Goal: Task Accomplishment & Management: Manage account settings

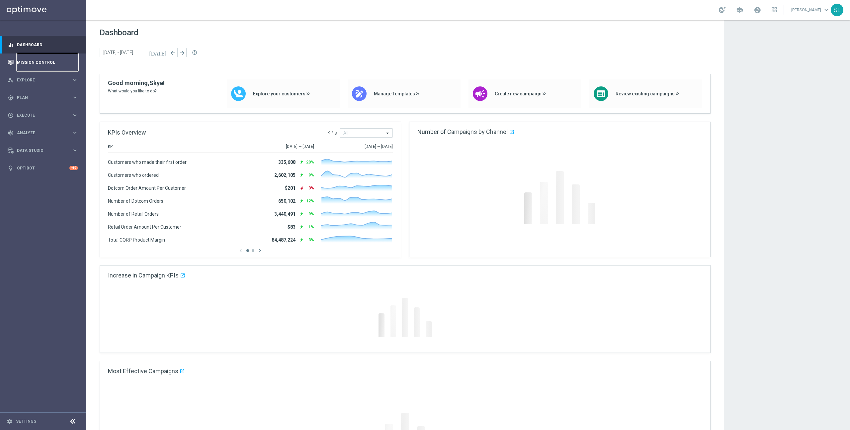
click at [48, 60] on link "Mission Control" at bounding box center [47, 62] width 61 height 18
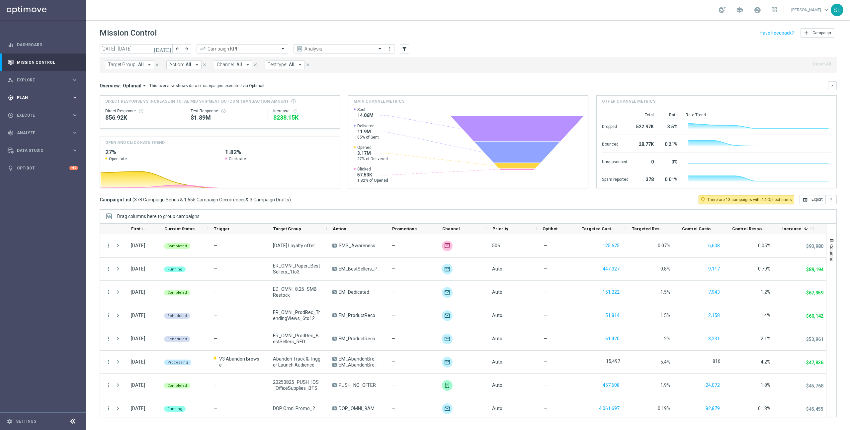
click at [23, 96] on span "Plan" at bounding box center [44, 98] width 55 height 4
drag, startPoint x: 31, startPoint y: 111, endPoint x: 46, endPoint y: 113, distance: 15.7
click at [31, 111] on link "Target Groups" at bounding box center [43, 111] width 52 height 5
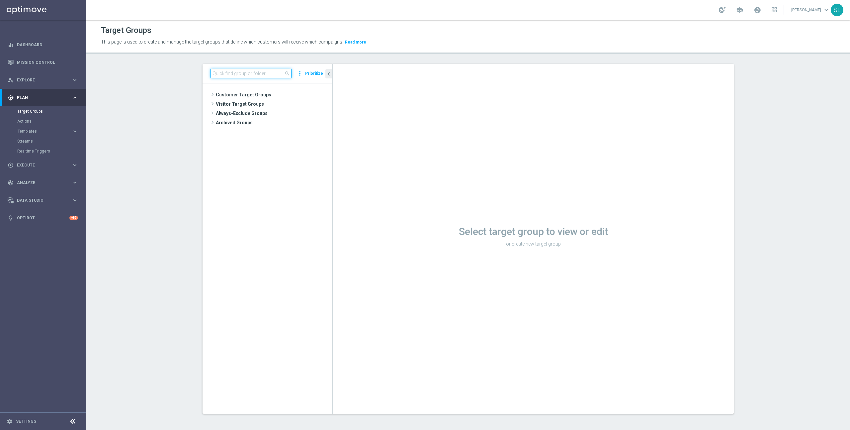
drag, startPoint x: 264, startPoint y: 74, endPoint x: 264, endPoint y: 71, distance: 3.3
click at [264, 74] on input at bounding box center [251, 73] width 81 height 9
paste input "2023_CLM_Top50_Re-EngagementRed_T2"
type input "2023_CLM_Top50_Re-EngagementRed_T2"
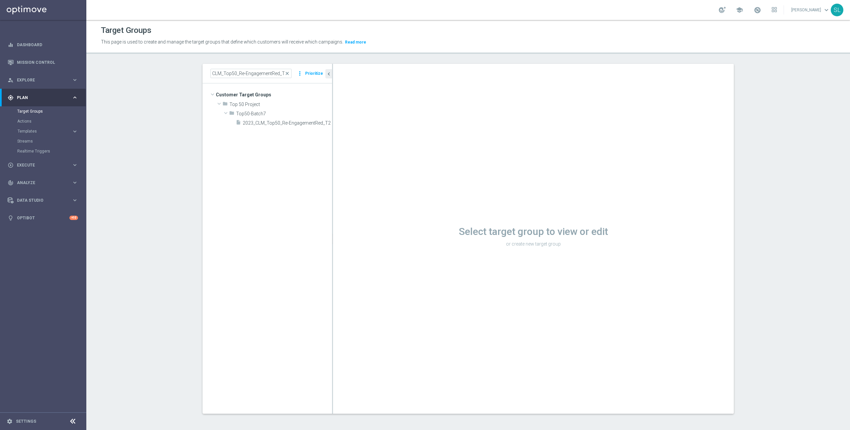
scroll to position [0, 0]
click at [265, 125] on span "2023_CLM_Top50_Re-EngagementRed_T2" at bounding box center [280, 123] width 74 height 6
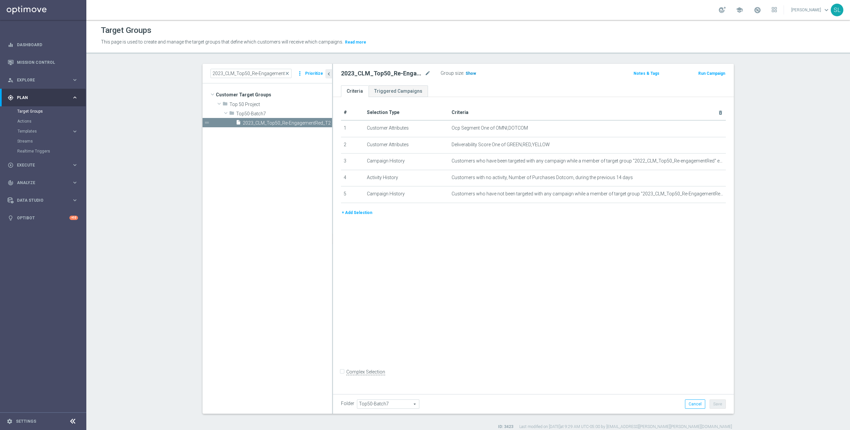
click at [469, 72] on span "Show" at bounding box center [471, 73] width 11 height 5
click at [705, 128] on icon "mode_edit" at bounding box center [704, 128] width 5 height 5
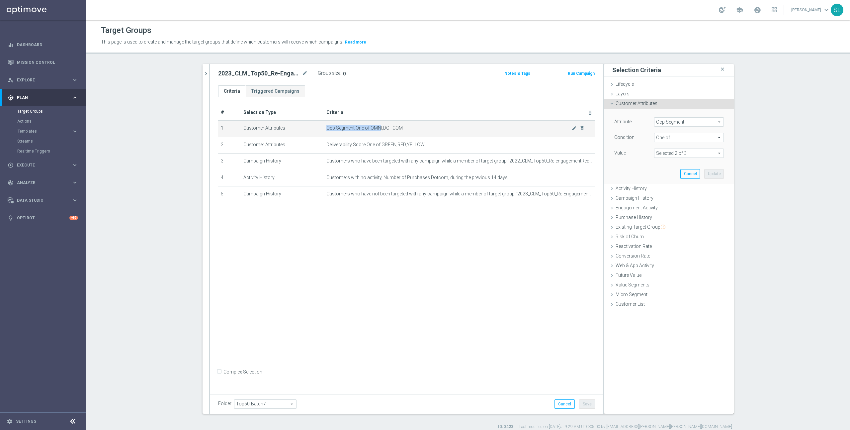
drag, startPoint x: 406, startPoint y: 125, endPoint x: 379, endPoint y: 126, distance: 27.6
click at [379, 126] on td "Ocp Segment One of OMNI,DOTCOM mode_edit delete_forever" at bounding box center [460, 128] width 272 height 17
drag, startPoint x: 379, startPoint y: 126, endPoint x: 372, endPoint y: 127, distance: 6.7
click at [379, 126] on span "Ocp Segment One of OMNI,DOTCOM" at bounding box center [448, 128] width 245 height 6
drag, startPoint x: 371, startPoint y: 127, endPoint x: 406, endPoint y: 127, distance: 35.9
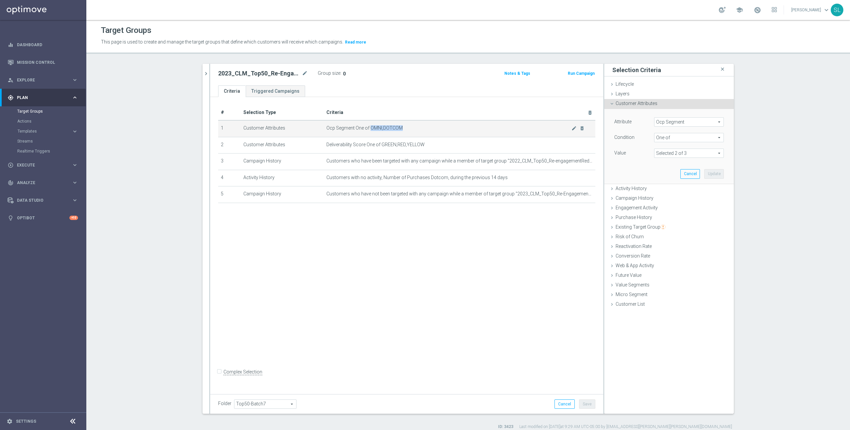
click at [406, 127] on span "Ocp Segment One of OMNI,DOTCOM" at bounding box center [448, 128] width 245 height 6
copy span "OMNI,DOTCOM"
click at [680, 120] on span "Ocp Segment" at bounding box center [688, 122] width 69 height 9
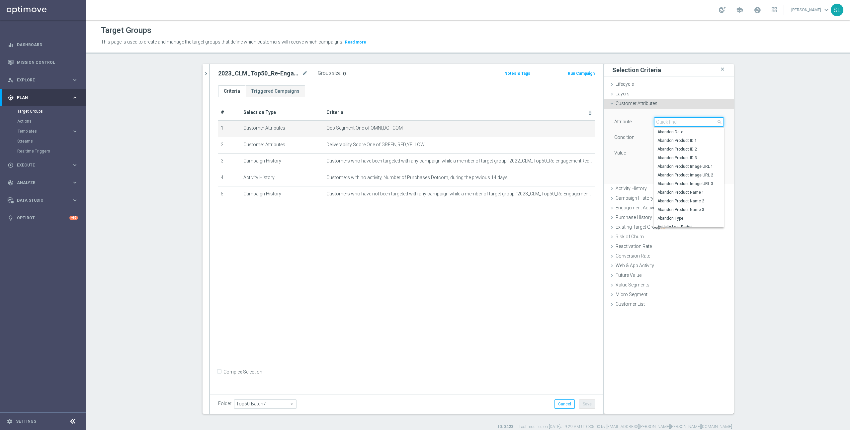
click at [677, 122] on input "search" at bounding box center [689, 121] width 70 height 9
type input "ocp"
click at [681, 149] on span "OCP_Simple_12m" at bounding box center [688, 148] width 63 height 5
type input "OCP_Simple_12m"
click at [673, 139] on span "Equals" at bounding box center [688, 137] width 69 height 9
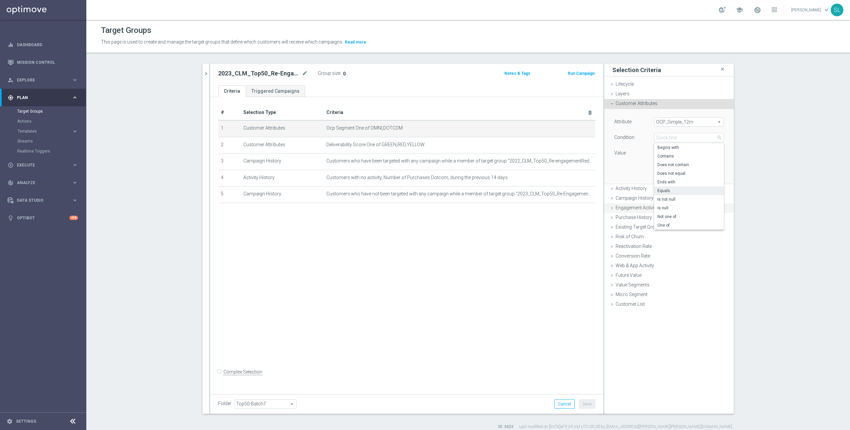
drag, startPoint x: 681, startPoint y: 226, endPoint x: 681, endPoint y: 216, distance: 10.0
click at [681, 225] on span "One of" at bounding box center [688, 224] width 63 height 5
type input "One of"
click at [674, 157] on textarea at bounding box center [689, 156] width 70 height 17
paste textarea "OMNI,DOTCOM"
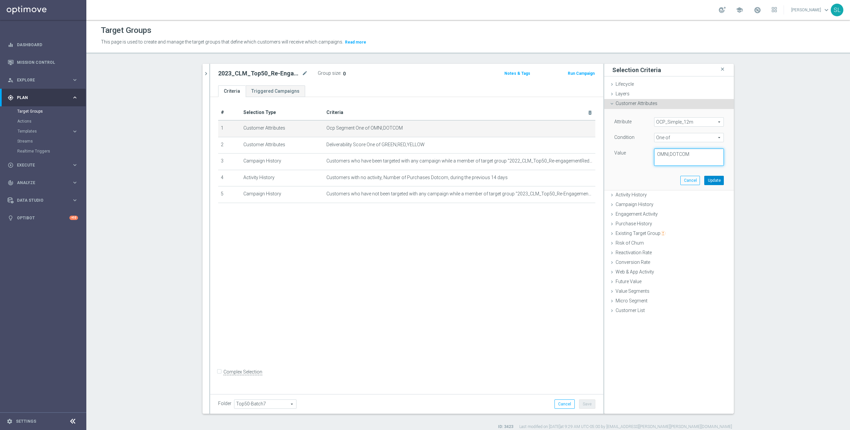
type textarea "OMNI,DOTCOM"
click at [714, 179] on button "Update" at bounding box center [714, 180] width 20 height 9
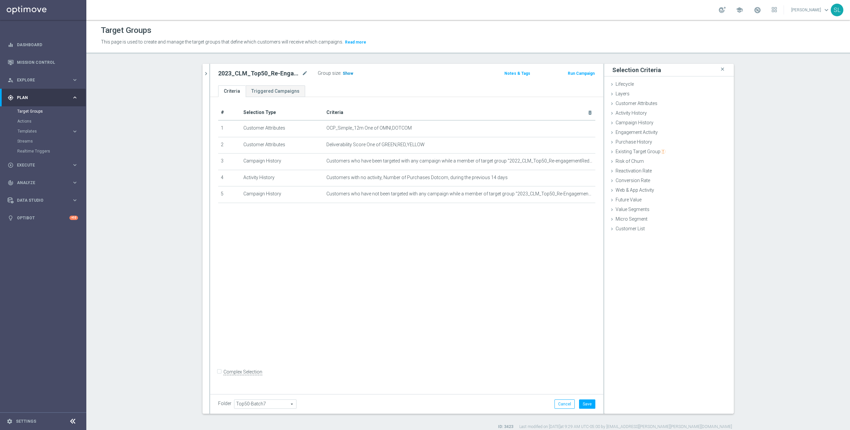
click at [346, 74] on span "Show" at bounding box center [348, 73] width 11 height 5
click at [566, 406] on button "Cancel" at bounding box center [564, 403] width 20 height 9
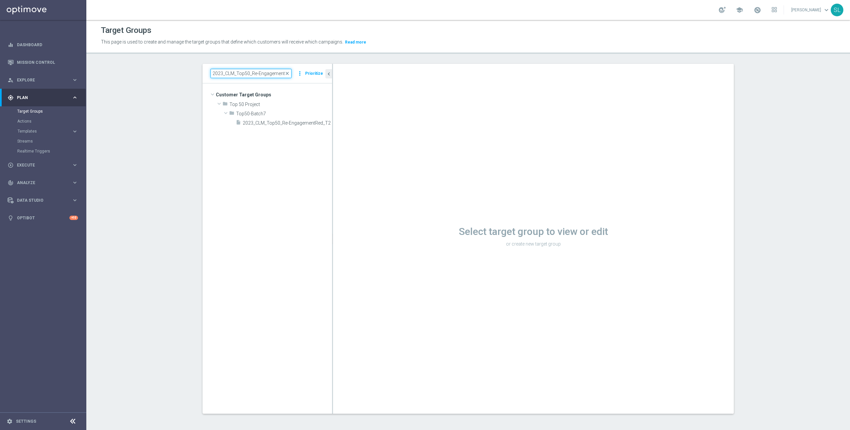
click at [231, 73] on input "2023_CLM_Top50_Re-EngagementRed_T2" at bounding box center [251, 73] width 81 height 9
paste input "ER_DC_20240805_Prospects_ProdRec"
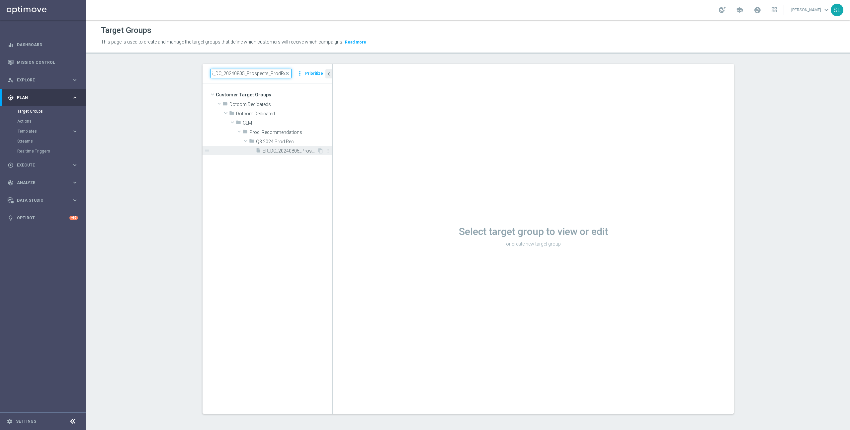
type input "ER_DC_20240805_Prospects_ProdRec"
click at [288, 150] on span "ER_DC_20240805_Prospects_ProdRec" at bounding box center [290, 151] width 54 height 6
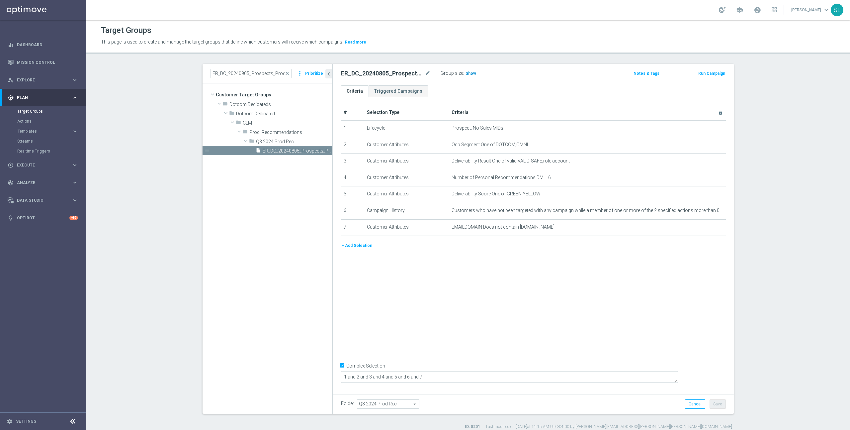
click at [472, 74] on span "Show" at bounding box center [471, 73] width 11 height 5
click at [374, 72] on h2 "ER_DC_20240805_Prospects_ProdRec" at bounding box center [382, 73] width 82 height 8
drag, startPoint x: 496, startPoint y: 144, endPoint x: 569, endPoint y: 148, distance: 73.5
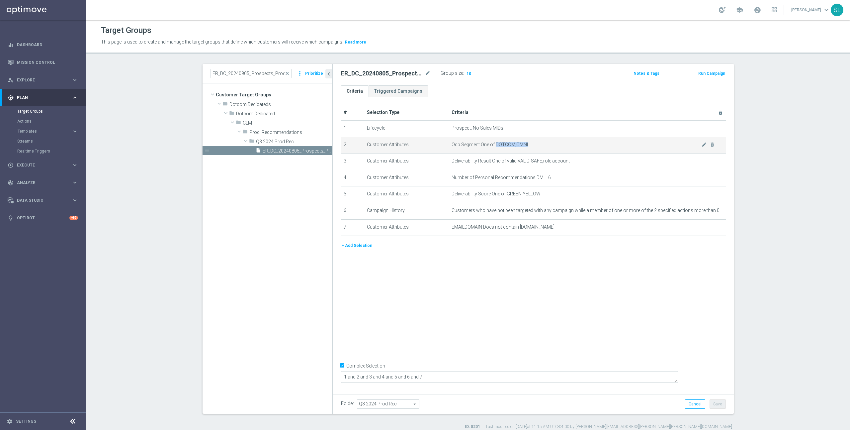
click at [569, 148] on td "Ocp Segment One of DOTCOM,OMNI mode_edit delete_forever" at bounding box center [587, 145] width 277 height 17
copy span "DOTCOM,OMNI"
click at [704, 144] on icon "mode_edit" at bounding box center [704, 144] width 5 height 5
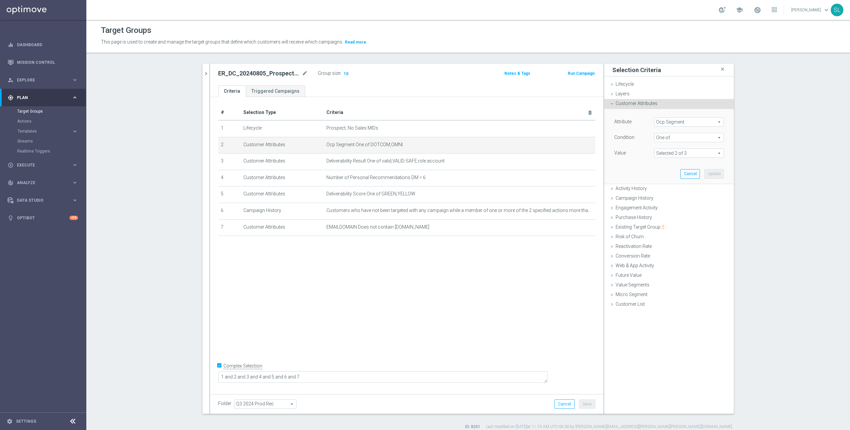
click at [692, 122] on span "Ocp Segment" at bounding box center [688, 122] width 69 height 9
click at [683, 122] on input "search" at bounding box center [689, 121] width 70 height 9
type input "ocp"
click at [686, 149] on span "OCP_Simple_12m" at bounding box center [688, 148] width 63 height 5
type input "OCP_Simple_12m"
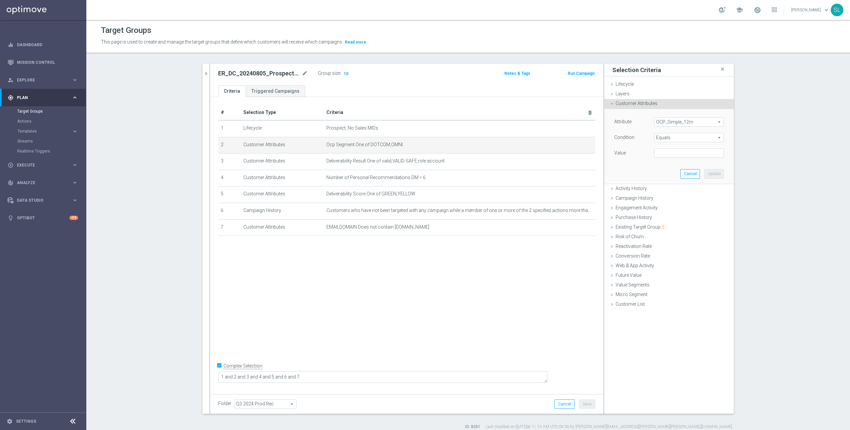
click at [679, 135] on span "Equals" at bounding box center [688, 137] width 69 height 9
click at [676, 222] on label "One of" at bounding box center [689, 225] width 70 height 9
type input "One of"
click at [678, 150] on textarea at bounding box center [689, 156] width 70 height 17
paste textarea "DOTCOM,OMNI"
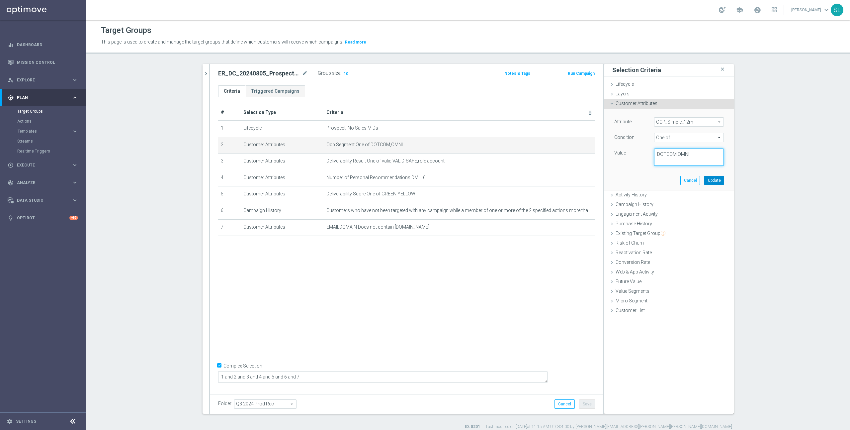
type textarea "DOTCOM,OMNI"
click at [713, 178] on button "Update" at bounding box center [714, 180] width 20 height 9
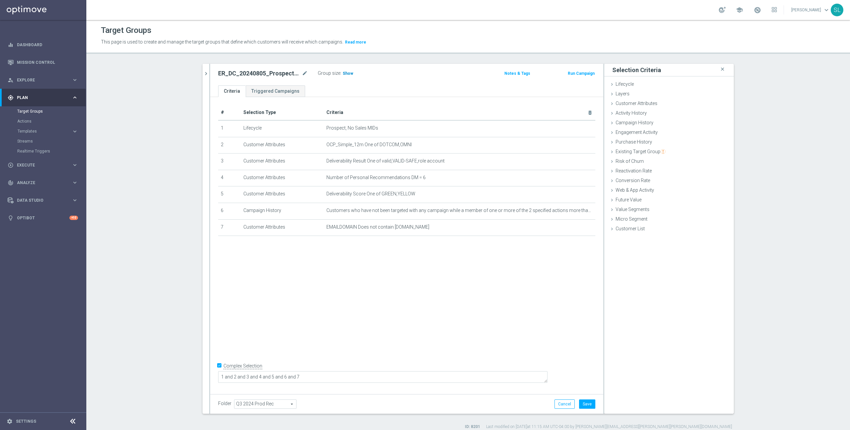
click at [349, 73] on span "Show" at bounding box center [348, 73] width 11 height 5
click at [575, 142] on icon "mode_edit" at bounding box center [573, 144] width 5 height 5
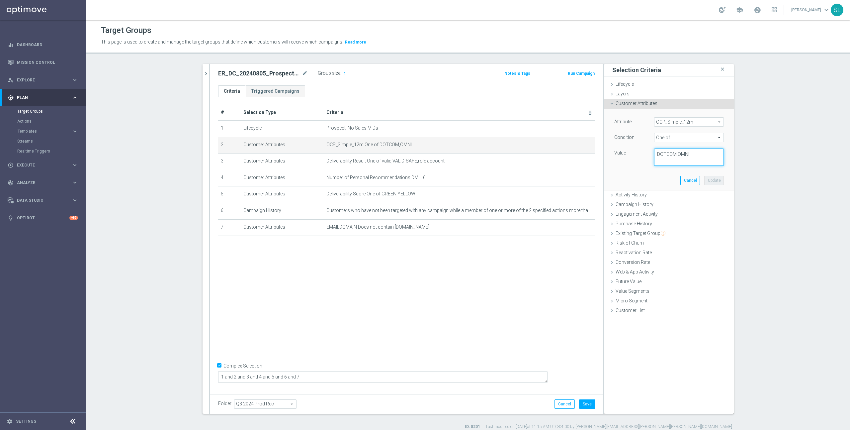
click at [695, 155] on textarea "DOTCOM,OMNI" at bounding box center [689, 156] width 70 height 17
click at [689, 138] on span "One of" at bounding box center [688, 137] width 69 height 9
drag, startPoint x: 676, startPoint y: 189, endPoint x: 676, endPoint y: 183, distance: 6.0
click at [676, 189] on span "Equals" at bounding box center [688, 190] width 63 height 5
type input "Equals"
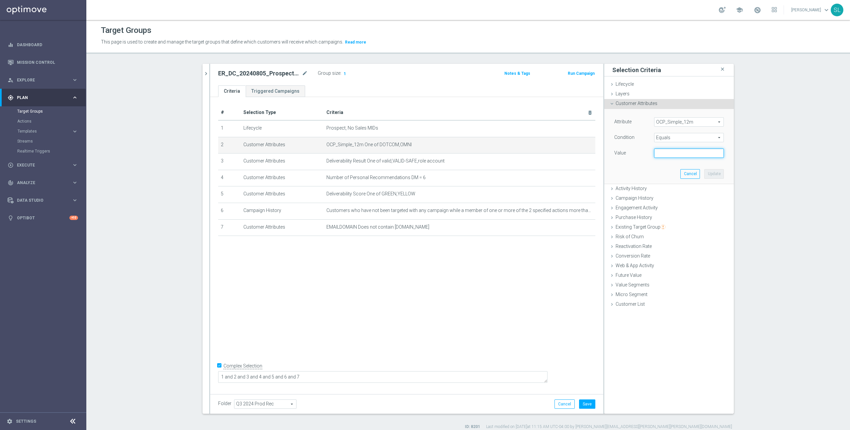
click at [677, 151] on input "text" at bounding box center [689, 152] width 70 height 9
type input "NONE"
click at [709, 175] on button "Update" at bounding box center [714, 173] width 20 height 9
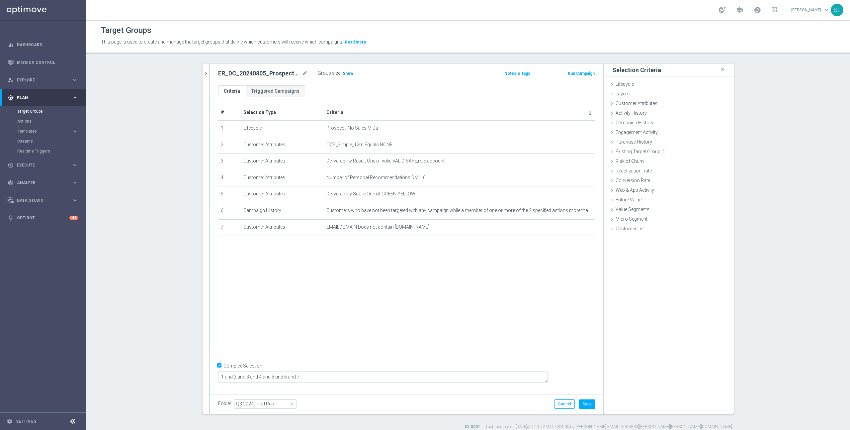
click at [345, 72] on span "Show" at bounding box center [348, 73] width 11 height 5
drag, startPoint x: 360, startPoint y: 379, endPoint x: 215, endPoint y: 376, distance: 145.1
click at [215, 376] on div "# Selection Type Criteria delete_forever 1 Lifecycle Prospect, No Sales MIDs mo…" at bounding box center [406, 244] width 393 height 294
click at [218, 370] on input "Complex Selection" at bounding box center [220, 365] width 4 height 9
checkbox input "false"
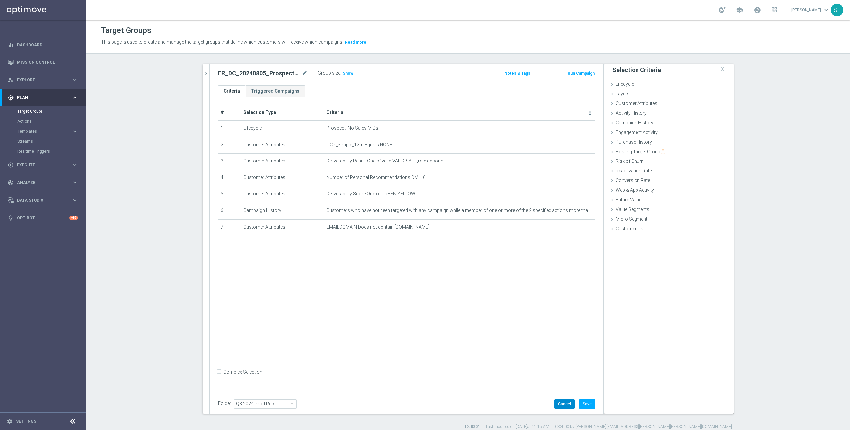
drag, startPoint x: 565, startPoint y: 404, endPoint x: 550, endPoint y: 407, distance: 16.0
click at [565, 404] on button "Cancel" at bounding box center [564, 403] width 20 height 9
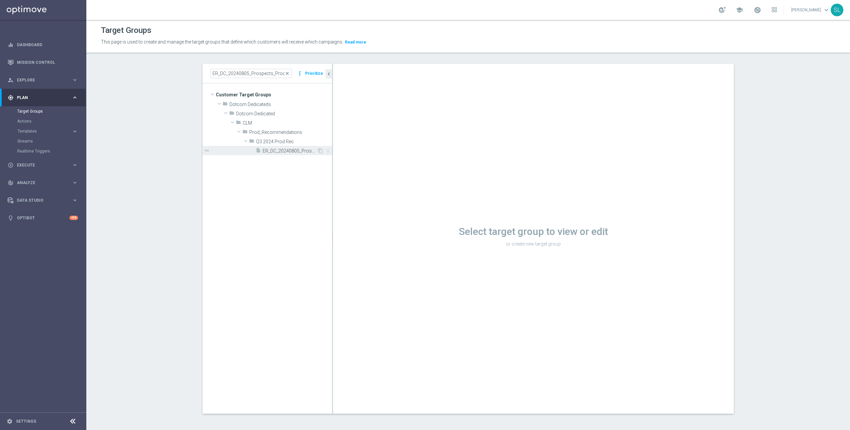
click at [271, 148] on span "ER_DC_20240805_Prospects_ProdRec" at bounding box center [290, 151] width 54 height 6
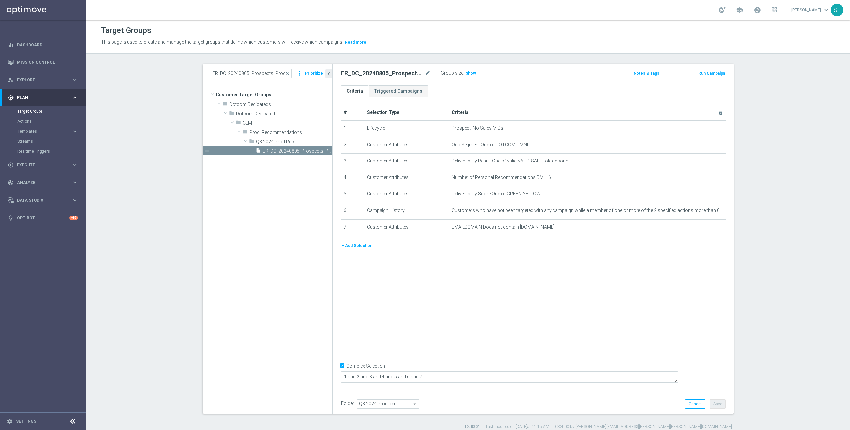
drag, startPoint x: 341, startPoint y: 374, endPoint x: 364, endPoint y: 376, distance: 23.7
click at [341, 371] on input "Complex Selection" at bounding box center [343, 366] width 4 height 9
click at [366, 375] on label "Complex Selection" at bounding box center [365, 372] width 39 height 6
click at [345, 377] on input "Complex Selection" at bounding box center [343, 372] width 4 height 9
checkbox input "true"
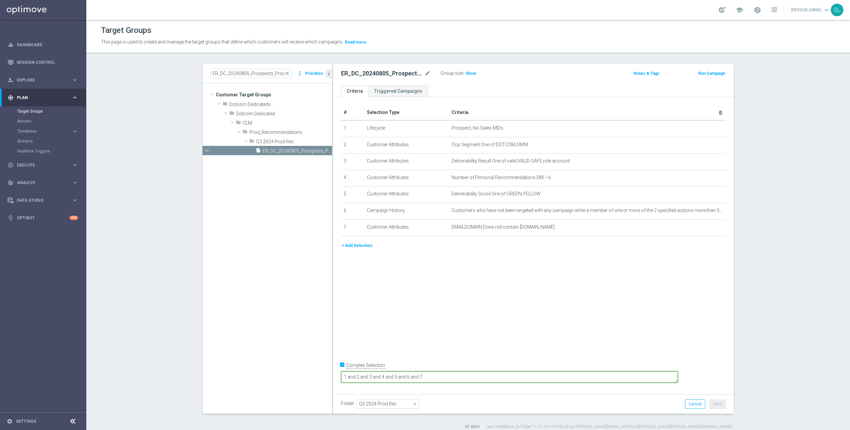
click at [430, 374] on textarea "1 and 2 and 3 and 4 and 5 and 6 and 7" at bounding box center [509, 377] width 337 height 12
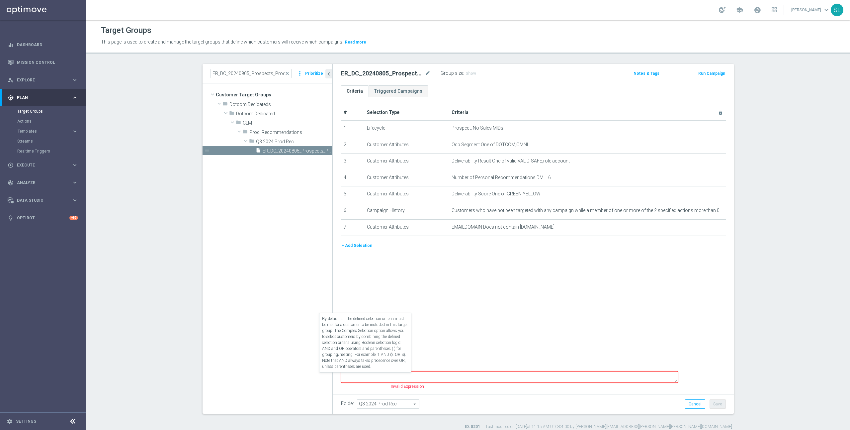
click at [358, 368] on label "Complex Selection" at bounding box center [365, 365] width 39 height 6
click at [345, 370] on input "Complex Selection" at bounding box center [343, 365] width 4 height 9
checkbox input "false"
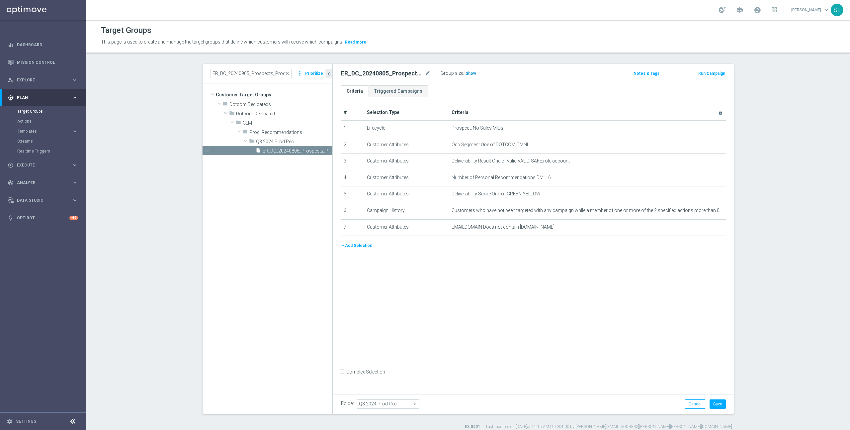
click at [468, 71] on span "Show" at bounding box center [471, 73] width 11 height 5
click at [722, 403] on button "Save" at bounding box center [718, 403] width 16 height 9
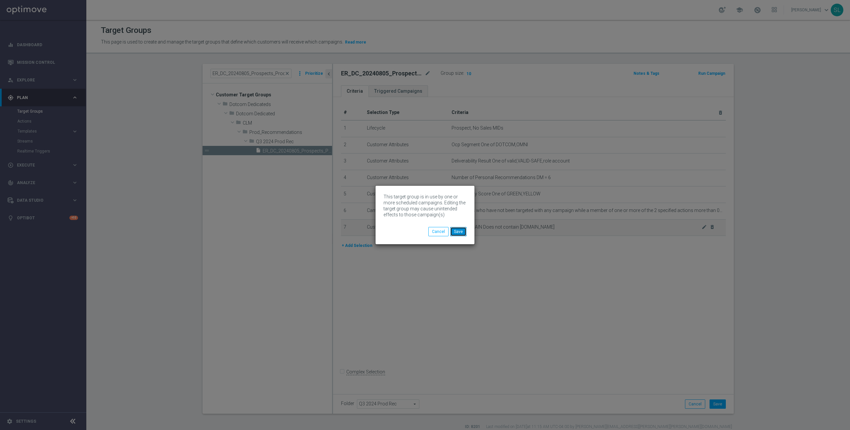
click at [465, 231] on button "Save" at bounding box center [458, 231] width 16 height 9
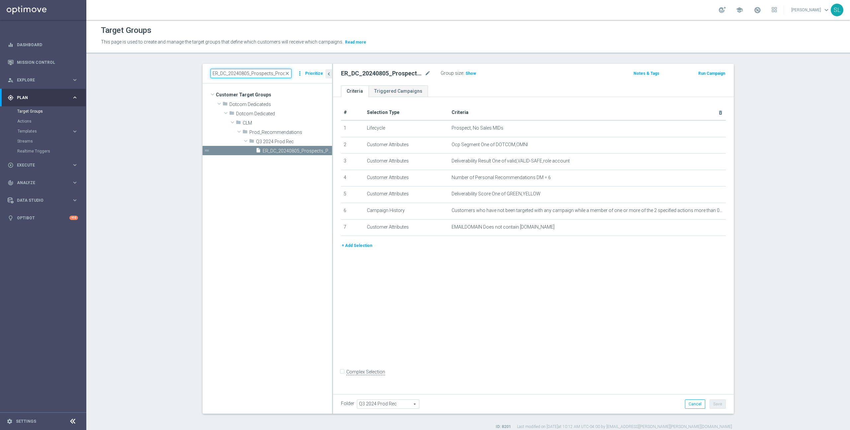
click at [267, 73] on input "ER_DC_20240805_Prospects_ProdRec" at bounding box center [251, 73] width 81 height 9
paste input "2023_CLM_Top50_Re-EngagementRed_T2"
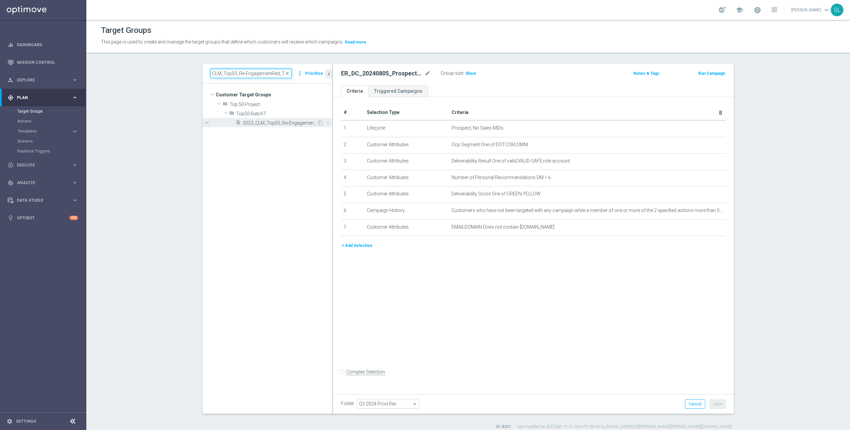
type input "2023_CLM_Top50_Re-EngagementRed_T2"
click at [276, 125] on span "2023_CLM_Top50_Re-EngagementRed_T2" at bounding box center [280, 123] width 74 height 6
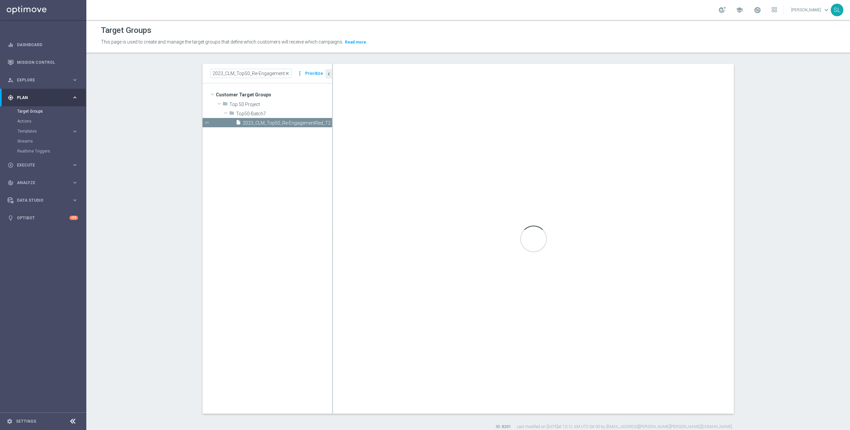
type input "Top50-Batch7"
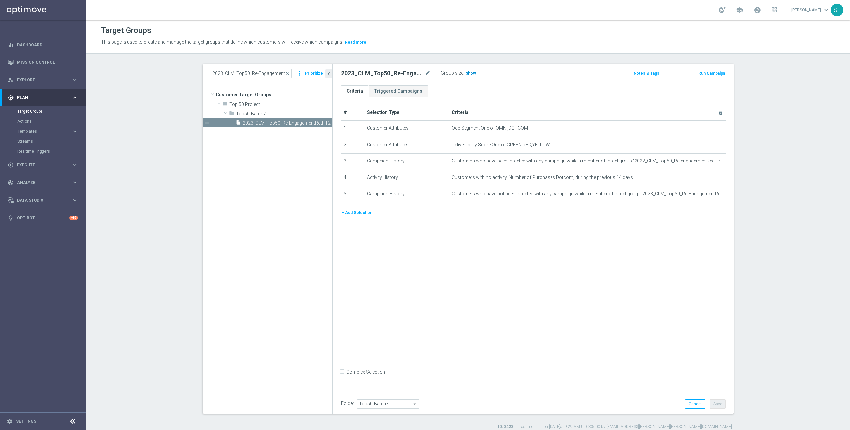
click at [467, 70] on h3 "Show" at bounding box center [471, 73] width 12 height 7
click at [275, 73] on input "2023_CLM_Top50_Re-EngagementRed_T2" at bounding box center [251, 73] width 81 height 9
paste input "ER_OMNI_SOJ_DotcomYoung_RED6to1"
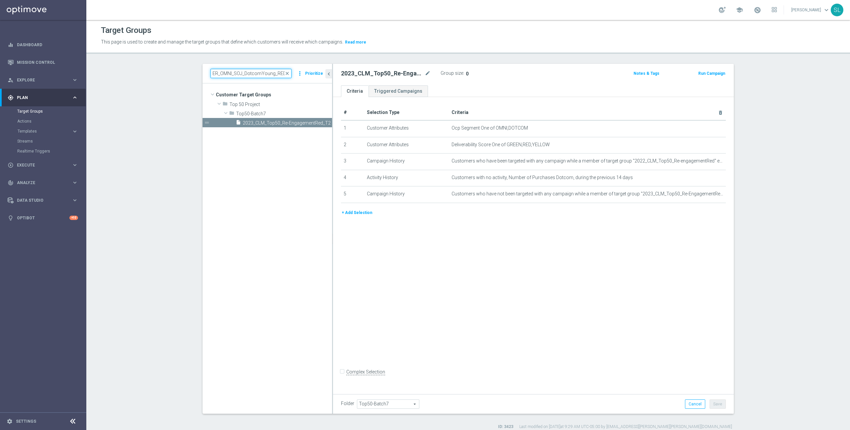
scroll to position [0, 10]
type input "ER_OMNI_SOJ_DotcomYoung_RED6to12"
drag, startPoint x: 438, startPoint y: 315, endPoint x: 437, endPoint y: 318, distance: 3.6
click at [437, 318] on div "# Selection Type Criteria delete_forever 1 Customer Attributes Ocp Segment One …" at bounding box center [533, 244] width 401 height 294
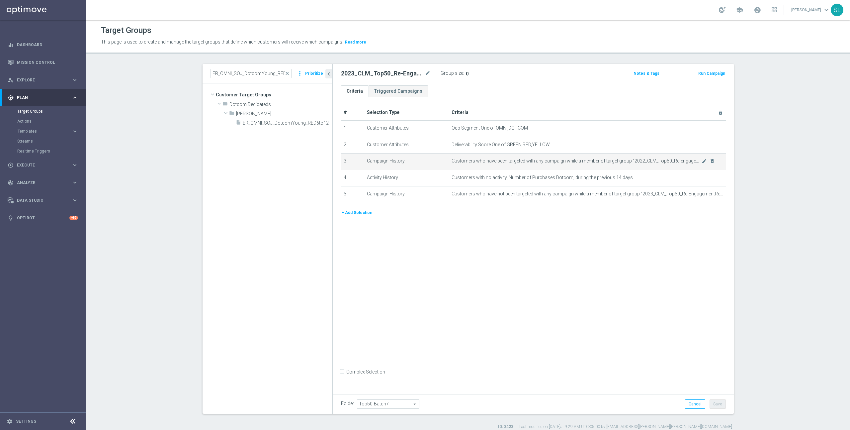
scroll to position [0, 0]
click at [705, 161] on icon "mode_edit" at bounding box center [704, 160] width 5 height 5
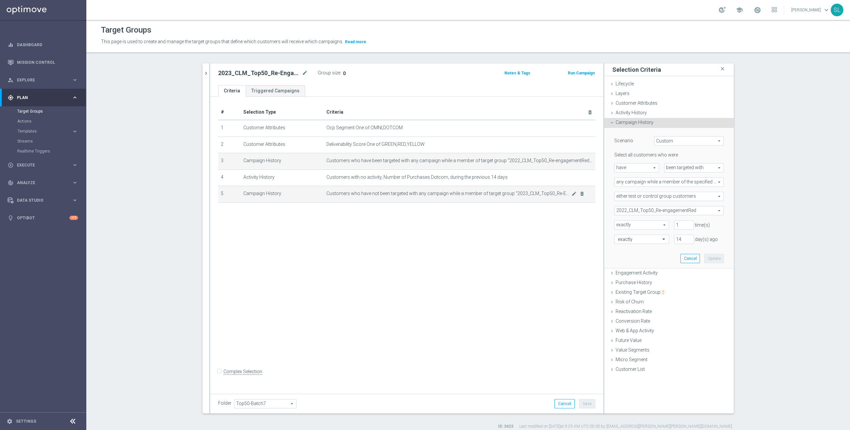
click at [574, 197] on td "Customers who have not been targeted with any campaign while a member of target…" at bounding box center [460, 194] width 272 height 17
click at [574, 194] on icon "mode_edit" at bounding box center [573, 193] width 5 height 5
click at [693, 257] on button "Cancel" at bounding box center [690, 258] width 20 height 9
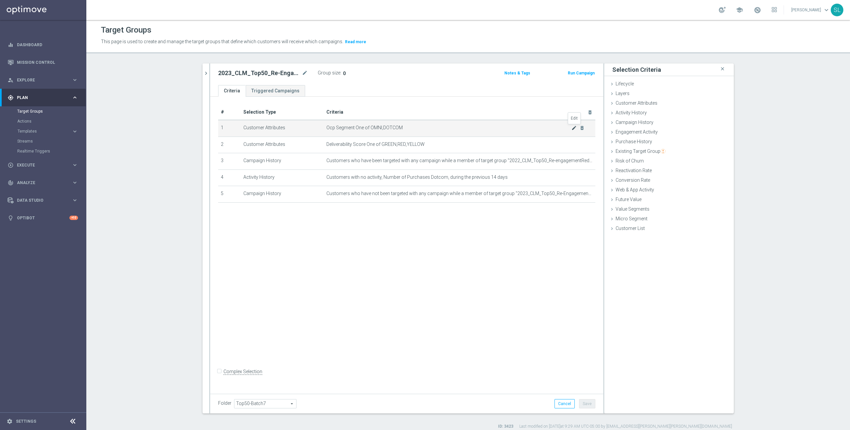
click at [575, 127] on icon "mode_edit" at bounding box center [573, 127] width 5 height 5
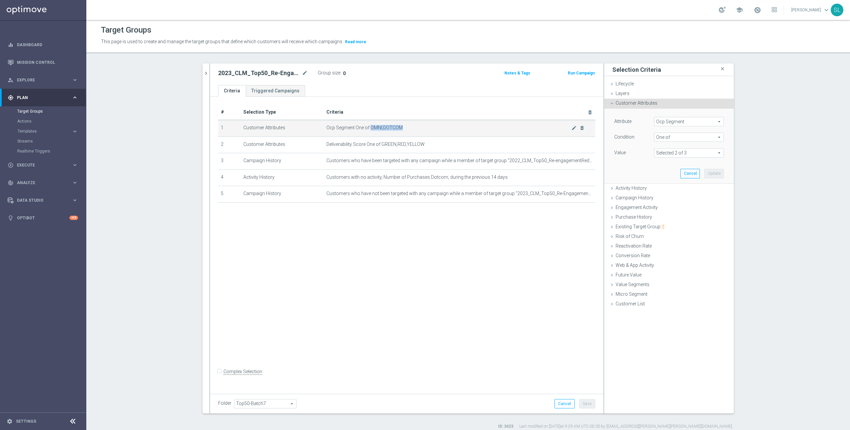
drag, startPoint x: 412, startPoint y: 131, endPoint x: 371, endPoint y: 129, distance: 41.5
click at [371, 129] on td "Ocp Segment One of OMNI,DOTCOM mode_edit delete_forever" at bounding box center [460, 128] width 272 height 17
copy span "OMNI,DOTCOM"
click at [681, 120] on span "Ocp Segment" at bounding box center [688, 121] width 69 height 9
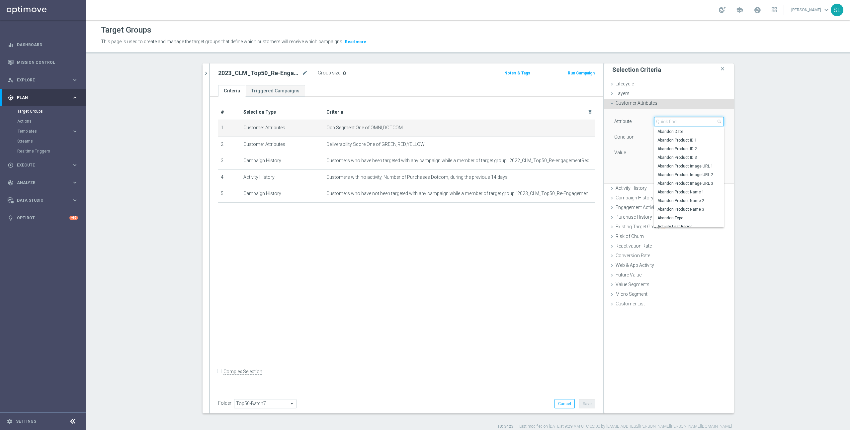
click at [669, 122] on input "search" at bounding box center [689, 121] width 70 height 9
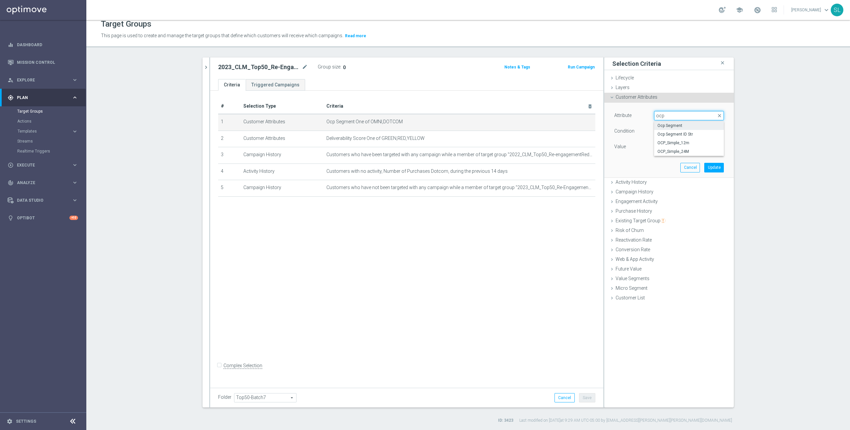
type input "ocp"
click at [673, 143] on span "OCP_Simple_12m" at bounding box center [688, 142] width 63 height 5
type input "OCP_Simple_12m"
click at [675, 132] on span "Equals" at bounding box center [688, 131] width 69 height 9
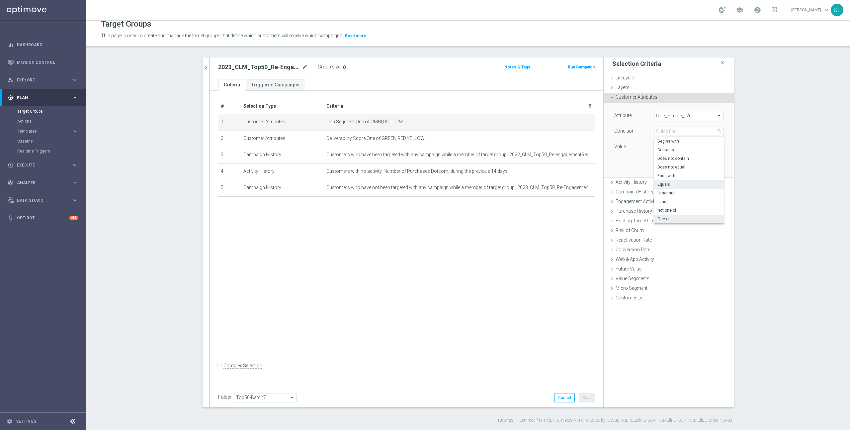
click at [669, 220] on span "One of" at bounding box center [688, 218] width 63 height 5
type input "One of"
click at [683, 142] on textarea at bounding box center [689, 150] width 70 height 17
paste textarea "OMNI,DOTCOM"
type textarea "OMNI,DOTCOM"
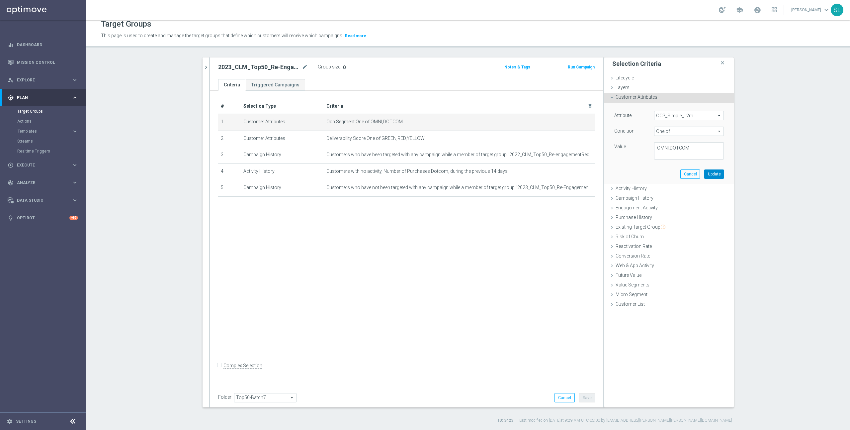
click at [724, 176] on button "Update" at bounding box center [714, 173] width 20 height 9
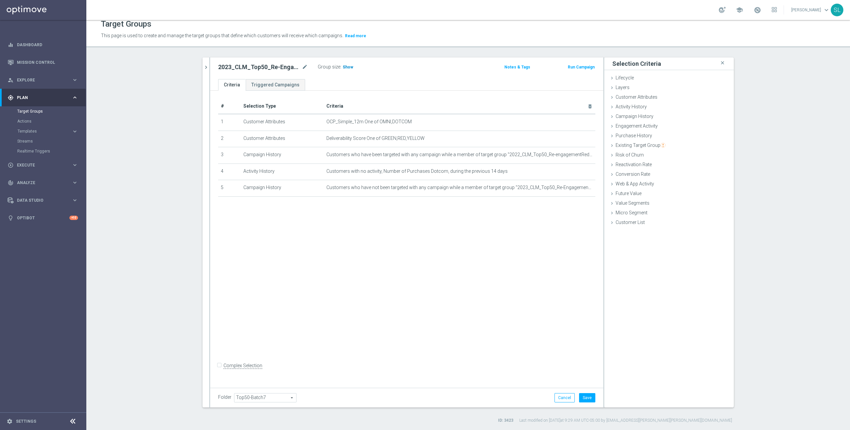
drag, startPoint x: 350, startPoint y: 68, endPoint x: 472, endPoint y: 93, distance: 124.8
click at [350, 68] on span "Show" at bounding box center [348, 67] width 11 height 5
click at [209, 68] on icon "chevron_right" at bounding box center [206, 67] width 6 height 6
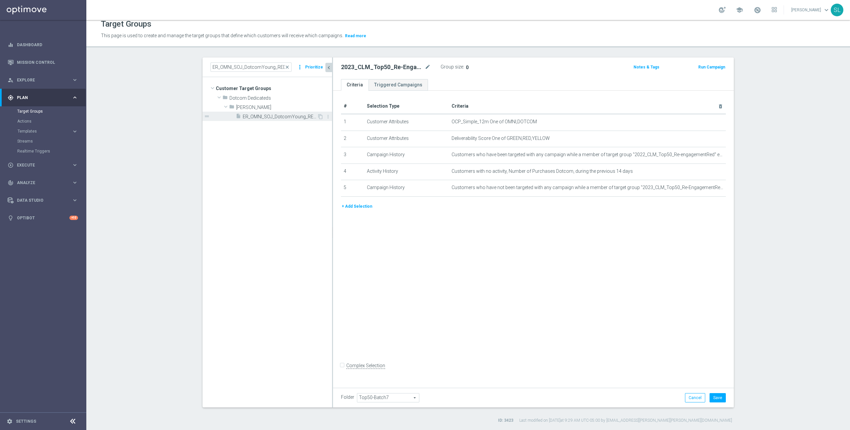
click at [288, 118] on span "ER_OMNI_SOJ_DotcomYoung_RED6to12" at bounding box center [280, 117] width 74 height 6
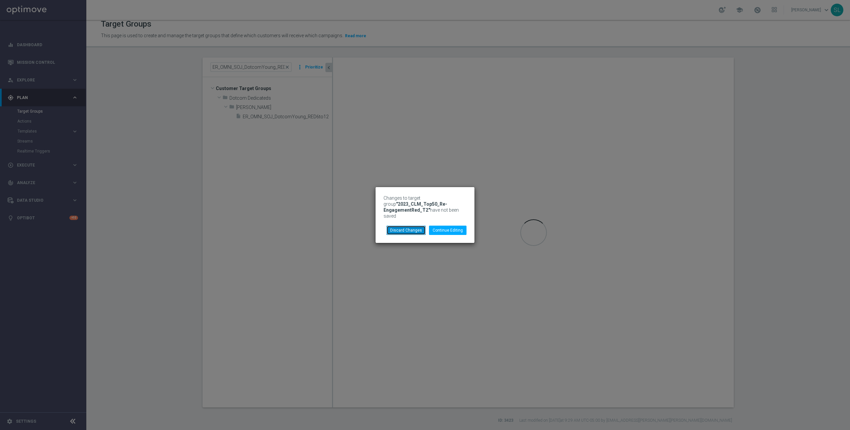
click at [411, 229] on button "Discard Changes" at bounding box center [405, 229] width 39 height 9
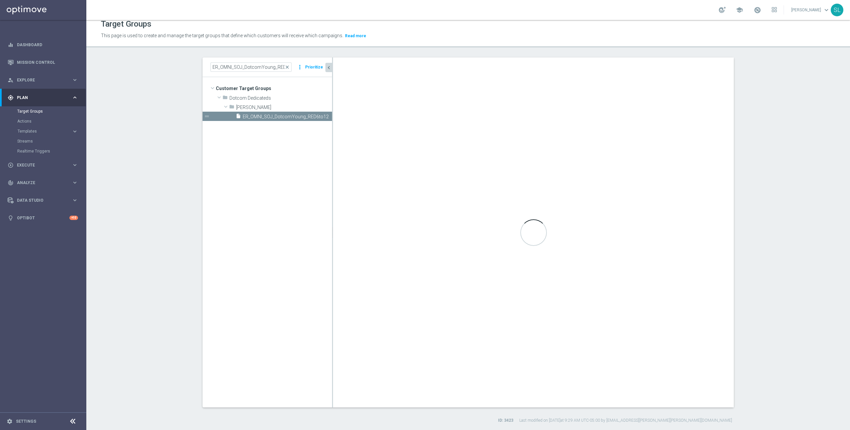
checkbox input "true"
type input "Johnny"
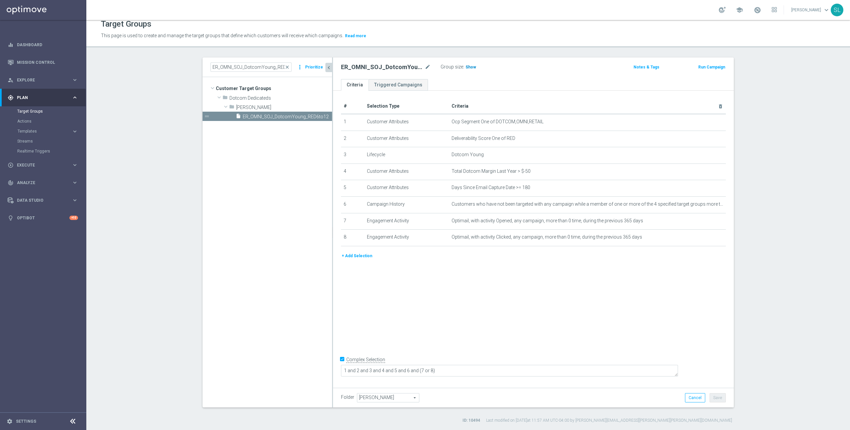
click at [470, 68] on span "Show" at bounding box center [471, 67] width 11 height 5
drag, startPoint x: 549, startPoint y: 122, endPoint x: 495, endPoint y: 121, distance: 53.8
click at [495, 121] on span "Ocp Segment One of DOTCOM,OMNI,RETAIL" at bounding box center [577, 122] width 250 height 6
copy span "DOTCOM,OMNI,RETAIL"
click at [703, 122] on icon "mode_edit" at bounding box center [704, 121] width 5 height 5
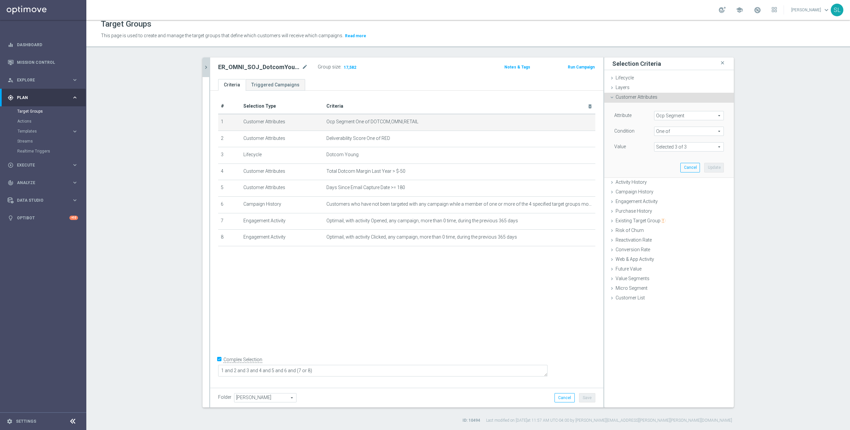
click at [673, 116] on span "Ocp Segment" at bounding box center [688, 115] width 69 height 9
click at [673, 116] on input "search" at bounding box center [689, 115] width 70 height 9
type input "ocp"
click at [676, 140] on span "OCP_Simple_12m" at bounding box center [688, 142] width 63 height 5
type input "OCP_Simple_12m"
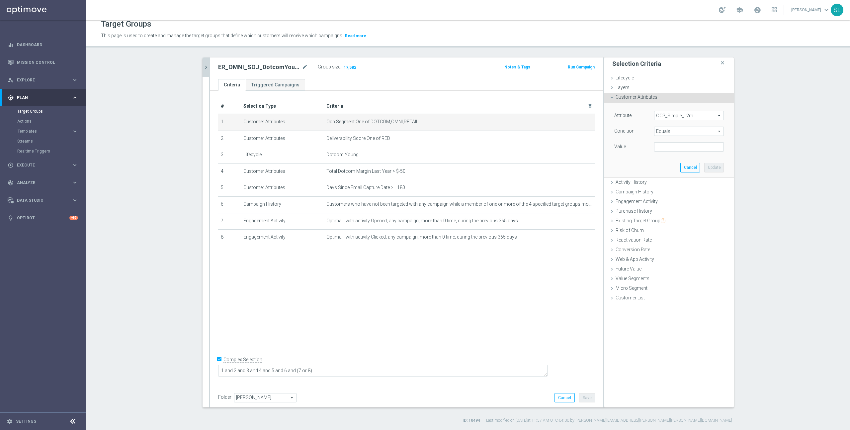
click at [675, 128] on span "Equals" at bounding box center [688, 131] width 69 height 9
click at [686, 219] on span "One of" at bounding box center [688, 218] width 63 height 5
type input "One of"
click at [666, 154] on textarea at bounding box center [689, 150] width 70 height 17
paste textarea "DOTCOM,OMNI,RETAIL"
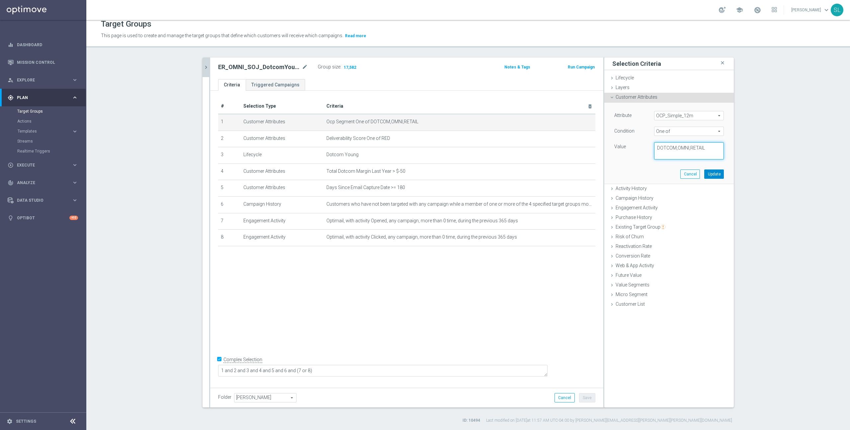
type textarea "DOTCOM,OMNI,RETAIL"
drag, startPoint x: 716, startPoint y: 172, endPoint x: 693, endPoint y: 170, distance: 23.0
click at [716, 172] on button "Update" at bounding box center [714, 173] width 20 height 9
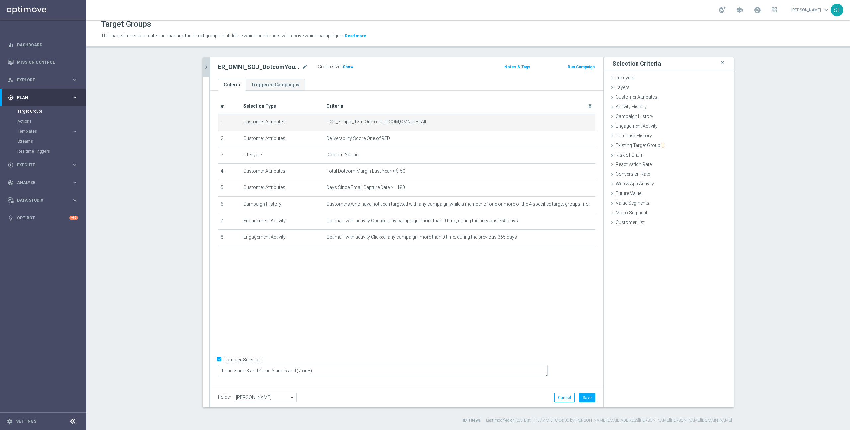
click at [347, 66] on span "Show" at bounding box center [348, 67] width 11 height 5
click at [562, 398] on button "Cancel" at bounding box center [564, 397] width 20 height 9
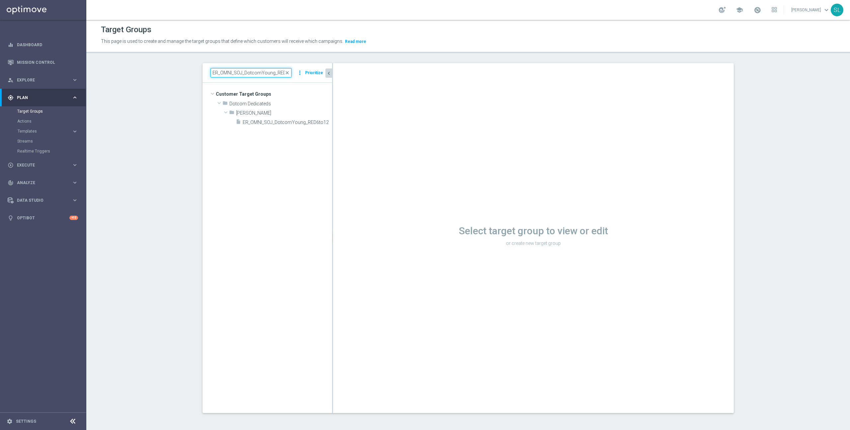
click at [277, 76] on input "ER_OMNI_SOJ_DotcomYoung_RED6to12" at bounding box center [251, 72] width 81 height 9
paste input "ExistingVIP_Red"
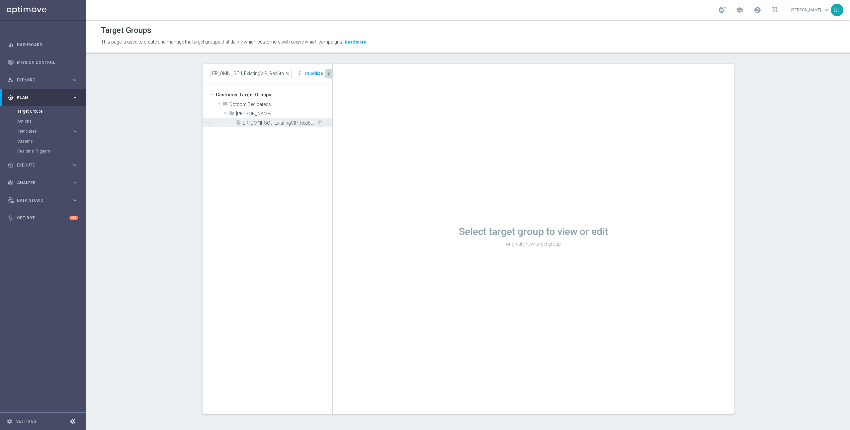
click at [292, 122] on span "ER_OMNI_SOJ_ExistingVIP_Red6to12" at bounding box center [280, 123] width 74 height 6
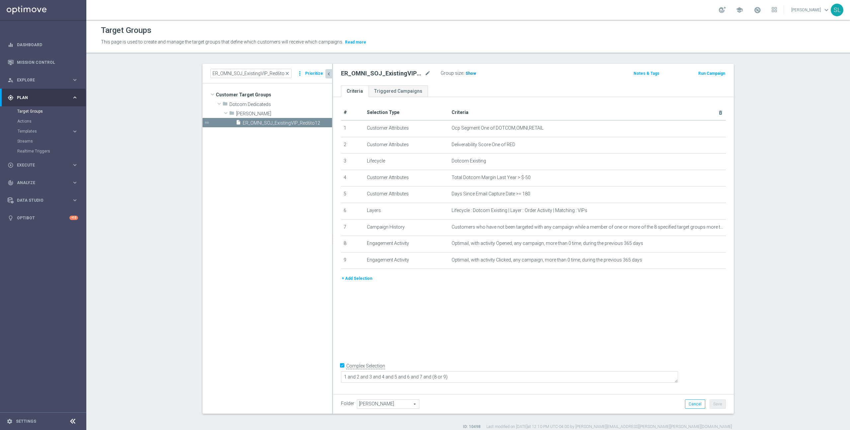
click at [471, 72] on span "Show" at bounding box center [471, 73] width 11 height 5
click at [260, 75] on input "ER_OMNI_SOJ_ExistingVIP_Red6to12" at bounding box center [251, 73] width 81 height 9
paste input "DotcomExisting_RED"
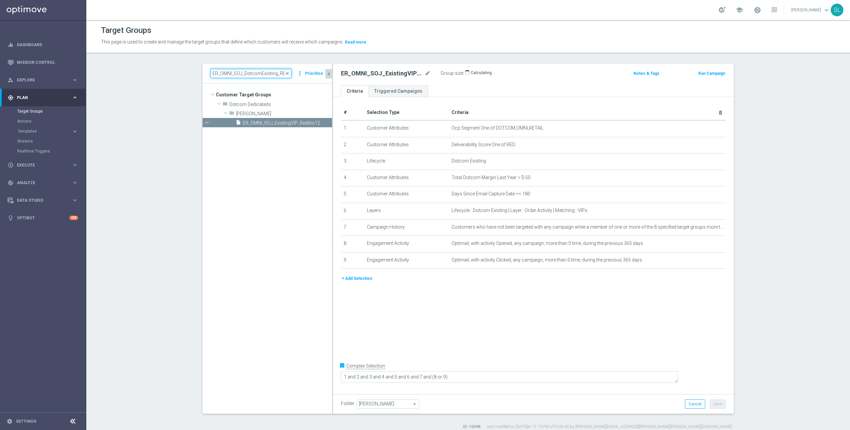
scroll to position [0, 13]
type input "ER_OMNI_SOJ_DotcomExisting_RED6to12"
click at [271, 122] on span "ER_OMNI_SOJ_DotcomExisting_RED6to12" at bounding box center [280, 123] width 74 height 6
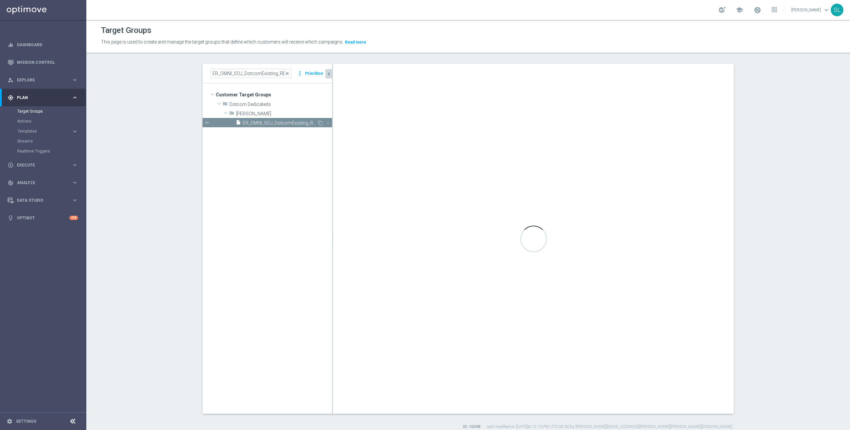
type textarea "1 and 2 and 3 and 4 and 5 and 6 and (7 or 8)"
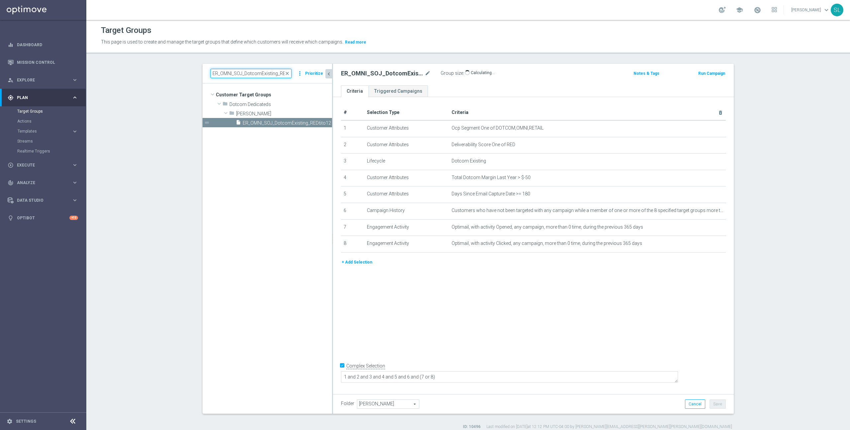
click at [262, 72] on input "ER_OMNI_SOJ_DotcomExisting_RED6to12" at bounding box center [251, 73] width 81 height 9
paste input "You"
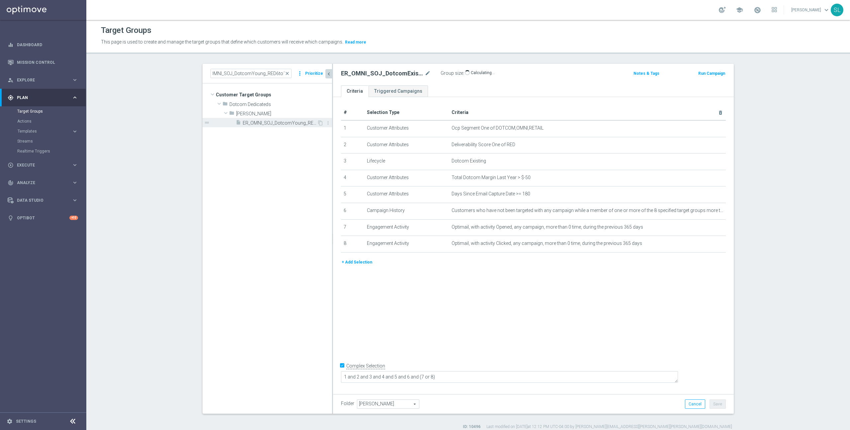
click at [291, 122] on span "ER_OMNI_SOJ_DotcomYoung_RED6to12" at bounding box center [280, 123] width 74 height 6
click at [255, 72] on input "ER_OMNI_SOJ_DotcomYoung_RED6to12" at bounding box center [251, 73] width 81 height 9
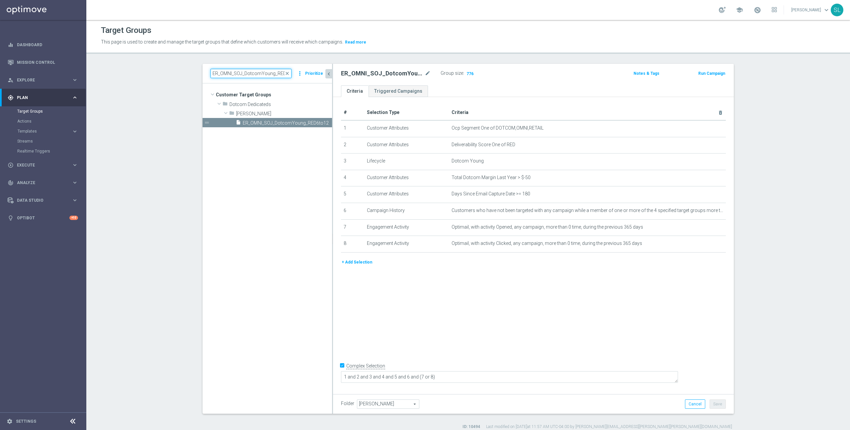
paste input "Existi"
type input "ER_OMNI_SOJ_DotcomExisting_RED6to12"
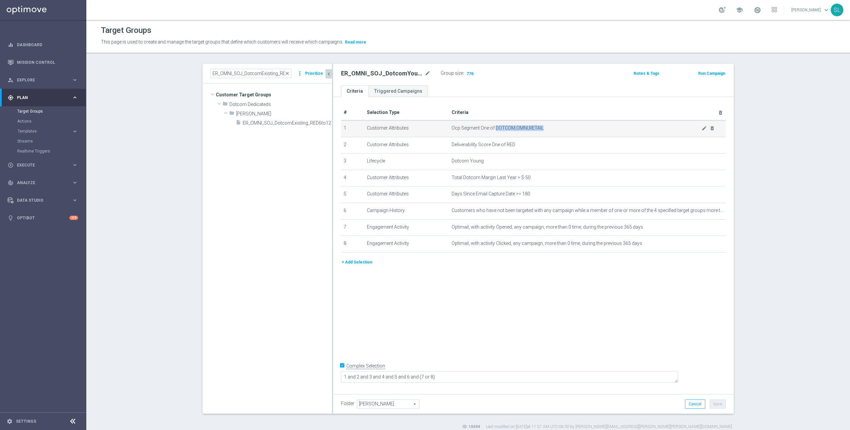
drag, startPoint x: 495, startPoint y: 127, endPoint x: 557, endPoint y: 127, distance: 62.4
click at [557, 127] on span "Ocp Segment One of DOTCOM,OMNI,RETAIL" at bounding box center [577, 128] width 250 height 6
copy span "DOTCOM,OMNI,RETAIL"
click at [706, 127] on icon "mode_edit" at bounding box center [704, 128] width 5 height 5
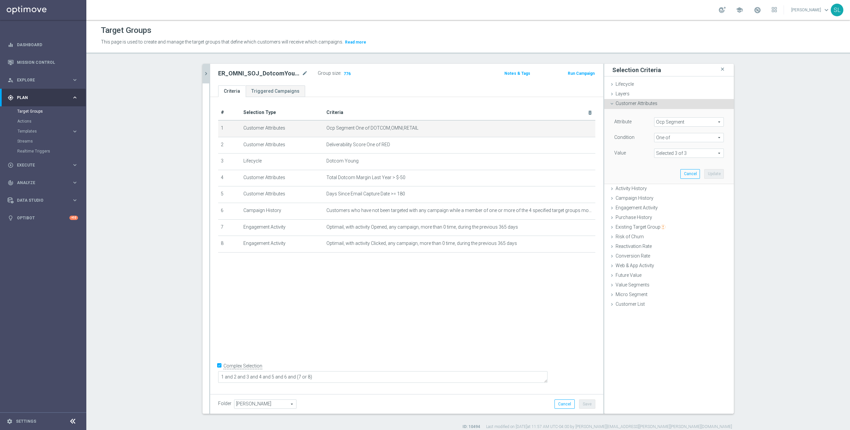
click at [693, 122] on span "Ocp Segment" at bounding box center [688, 122] width 69 height 9
click at [692, 122] on input "search" at bounding box center [689, 121] width 70 height 9
type input "ocp"
click at [696, 146] on label "OCP_Simple_12m" at bounding box center [689, 149] width 70 height 9
type input "OCP_Simple_12m"
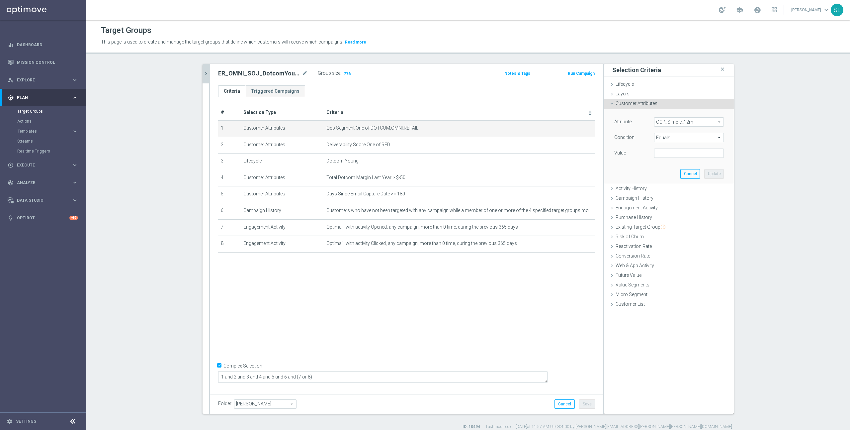
click at [692, 136] on span "Equals" at bounding box center [688, 137] width 69 height 9
click at [675, 224] on span "One of" at bounding box center [688, 224] width 63 height 5
type input "One of"
click at [682, 148] on textarea at bounding box center [689, 156] width 70 height 17
paste textarea "DOTCOM,OMNI,RETAIL"
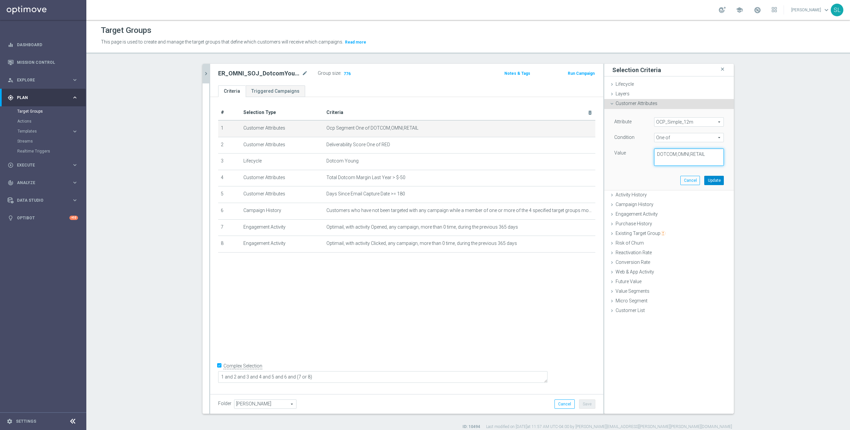
type textarea "DOTCOM,OMNI,RETAIL"
click at [720, 178] on button "Update" at bounding box center [714, 180] width 20 height 9
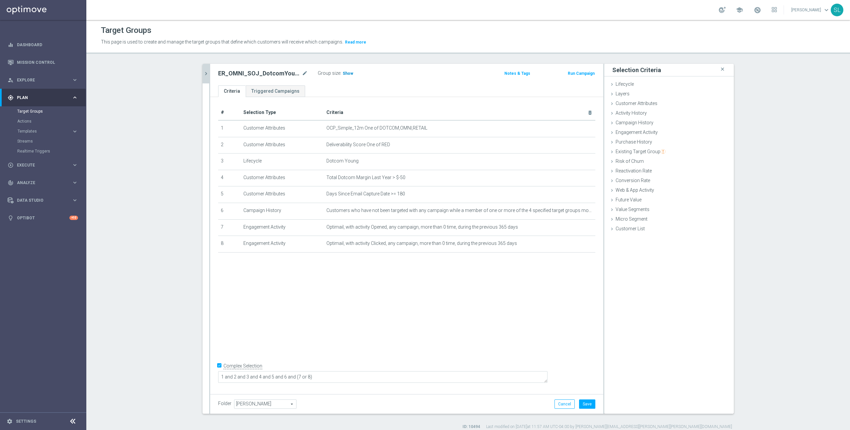
click at [348, 72] on span "Show" at bounding box center [348, 73] width 11 height 5
click at [564, 404] on button "Cancel" at bounding box center [564, 403] width 20 height 9
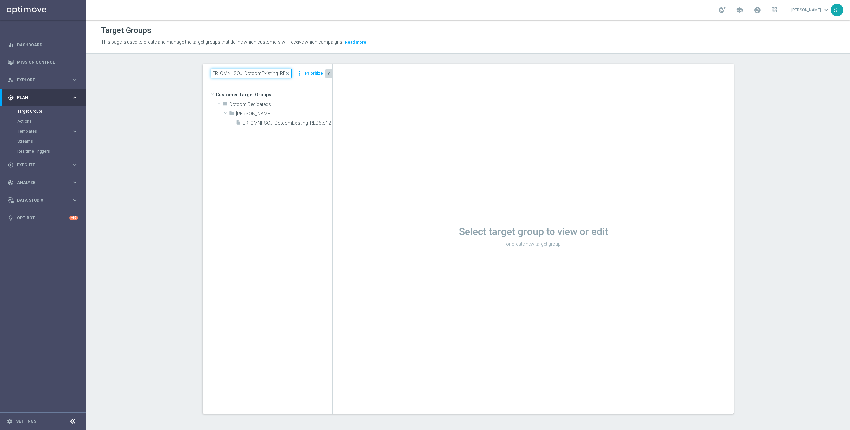
click at [244, 77] on input "ER_OMNI_SOJ_DotcomExisting_RED6to12" at bounding box center [251, 73] width 81 height 9
click at [245, 76] on input "ER_OMNI_SOJ_DotcomExisting_RED6to12" at bounding box center [251, 73] width 81 height 9
paste input "ER_OMNI_SOJ_DotcomExisting_RED6to12"
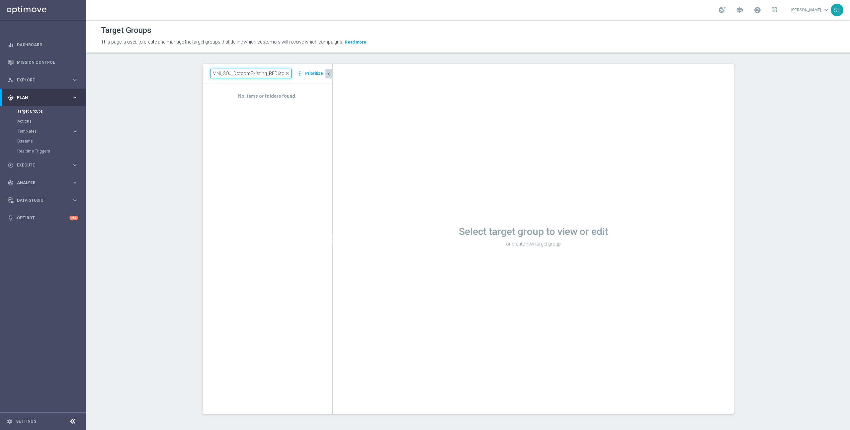
paste input
type input "ER_OMNI_SOJ_DotcomExisting_RED6to12"
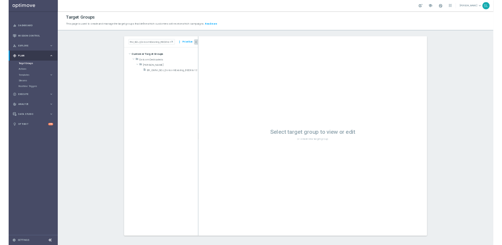
scroll to position [0, 0]
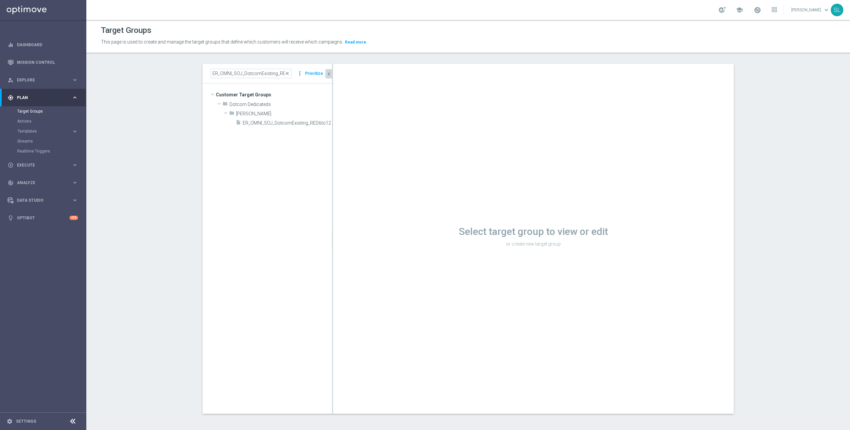
click at [278, 128] on tree-viewport "Customer Target Groups library_add create_new_folder folder" at bounding box center [267, 248] width 129 height 330
drag, startPoint x: 280, startPoint y: 124, endPoint x: 276, endPoint y: 123, distance: 3.7
click at [280, 124] on span "ER_OMNI_SOJ_DotcomExisting_RED6to12" at bounding box center [280, 123] width 74 height 6
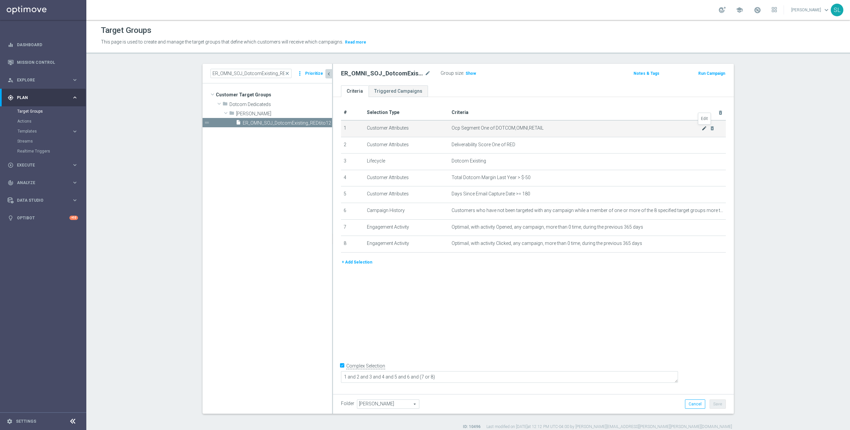
click at [703, 129] on icon "mode_edit" at bounding box center [704, 128] width 5 height 5
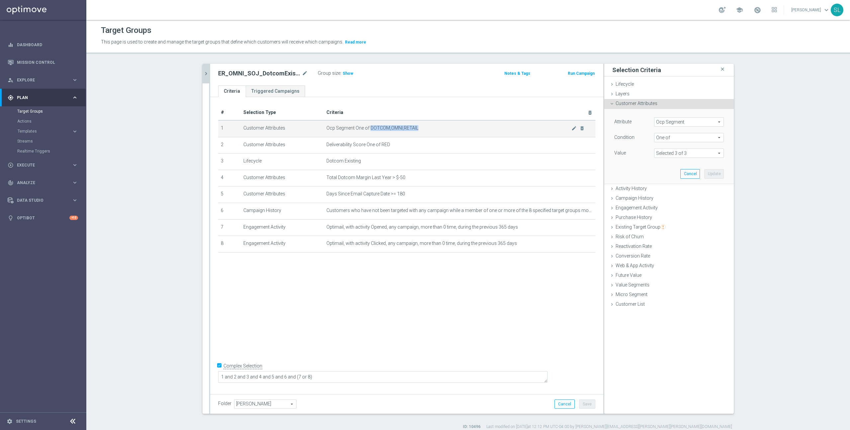
drag, startPoint x: 418, startPoint y: 127, endPoint x: 370, endPoint y: 128, distance: 47.5
click at [370, 128] on span "Ocp Segment One of DOTCOM,OMNI,RETAIL" at bounding box center [448, 128] width 245 height 6
copy span "DOTCOM,OMNI,RETAIL"
click at [679, 124] on span "Ocp Segment" at bounding box center [688, 122] width 69 height 9
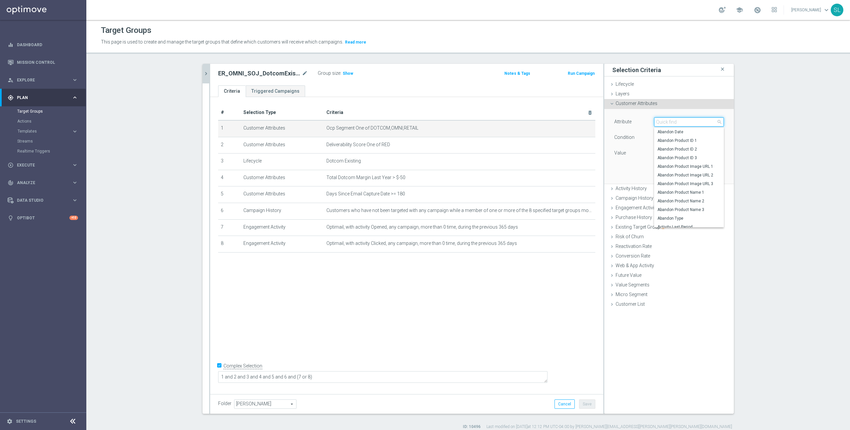
click at [679, 122] on input "search" at bounding box center [689, 121] width 70 height 9
type input "ocp"
click at [677, 148] on span "OCP_Simple_12m" at bounding box center [688, 148] width 63 height 5
type input "OCP_Simple_12m"
click at [673, 139] on span "Equals" at bounding box center [688, 137] width 69 height 9
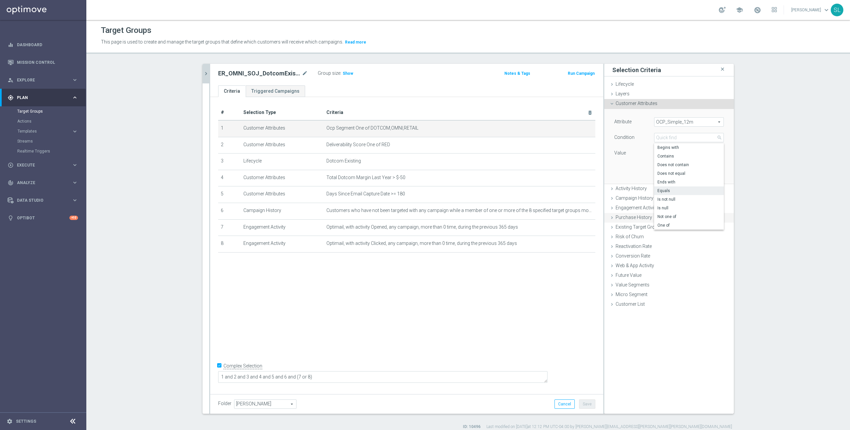
click at [672, 226] on span "One of" at bounding box center [688, 224] width 63 height 5
type input "One of"
click at [673, 158] on textarea at bounding box center [689, 156] width 70 height 17
paste textarea "DOTCOM,OMNI,RETAIL"
type textarea "DOTCOM,OMNI,RETAIL"
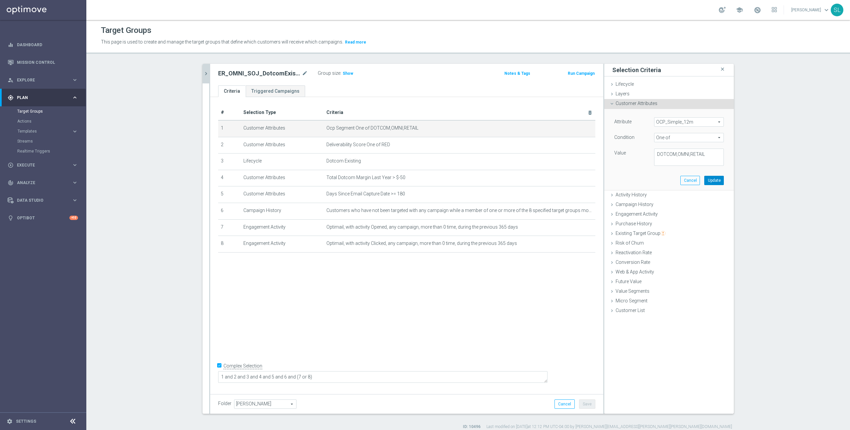
click at [717, 177] on button "Update" at bounding box center [714, 180] width 20 height 9
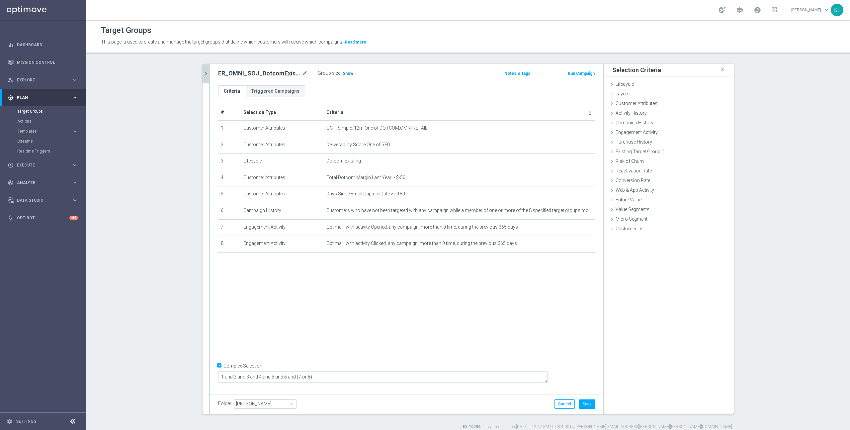
click at [346, 73] on span "Show" at bounding box center [348, 73] width 11 height 5
click at [566, 402] on button "Cancel" at bounding box center [564, 403] width 20 height 9
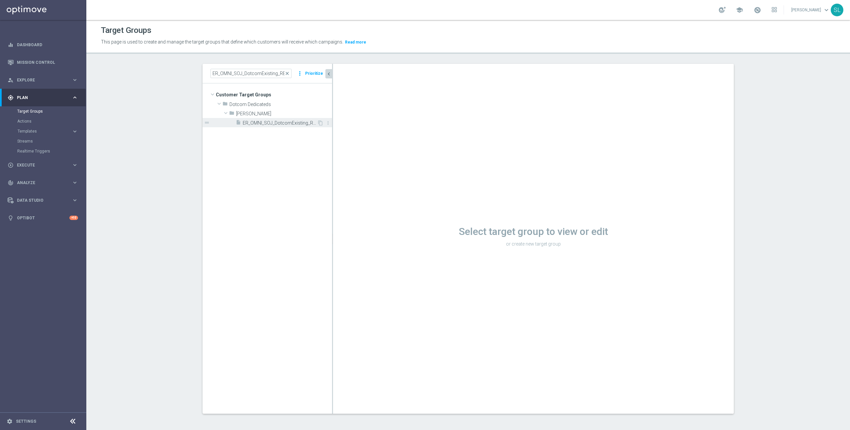
click at [271, 122] on span "ER_OMNI_SOJ_DotcomExisting_RED6to12" at bounding box center [280, 123] width 74 height 6
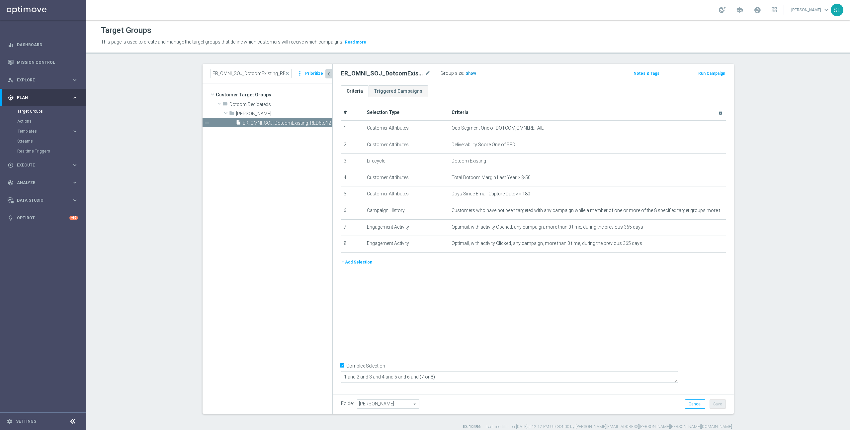
click at [472, 74] on span "Show" at bounding box center [471, 73] width 11 height 5
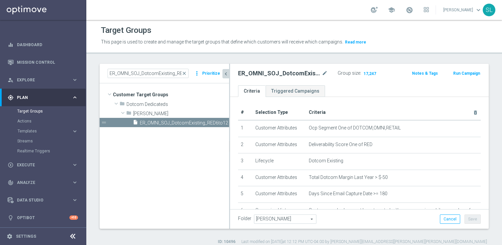
click at [70, 232] on div at bounding box center [72, 236] width 12 height 10
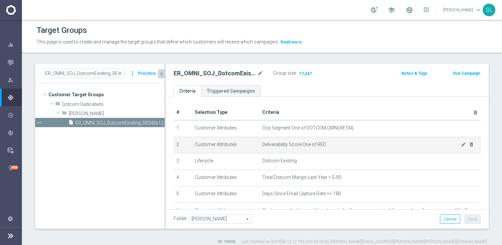
scroll to position [81, 0]
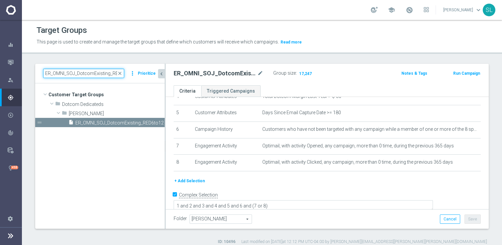
click at [97, 72] on input "ER_OMNI_SOJ_DotcomExisting_RED6to12" at bounding box center [83, 73] width 81 height 9
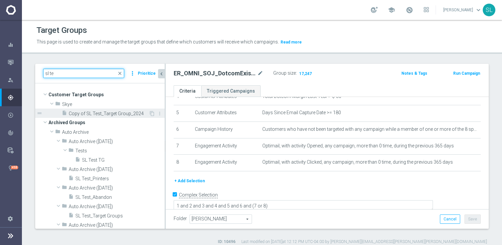
type input "sl te"
click at [91, 112] on span "Copy of SL Test_Target Group_2024" at bounding box center [109, 114] width 80 height 6
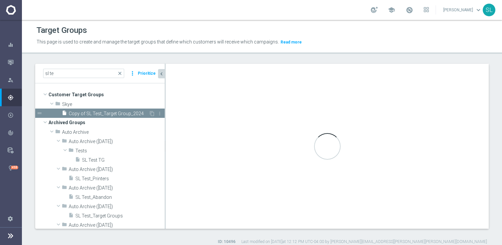
checkbox input "false"
type input "Skye"
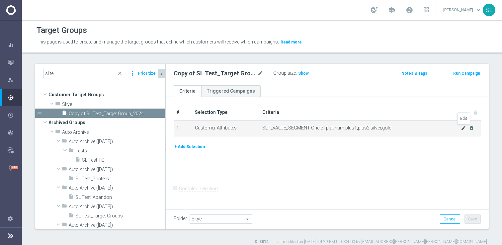
click at [464, 126] on icon "mode_edit" at bounding box center [463, 128] width 5 height 5
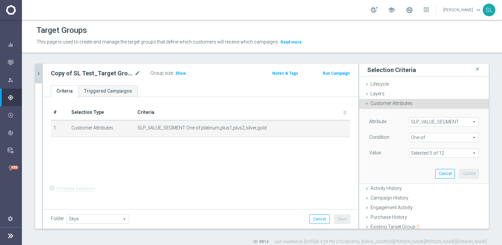
click at [454, 125] on span "SLP_VALUE_SEGMENT" at bounding box center [443, 122] width 69 height 9
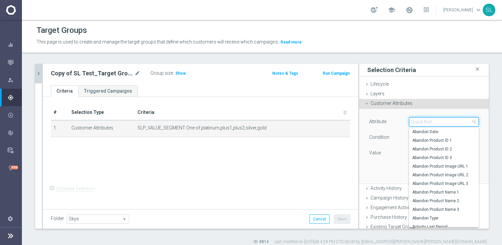
click at [440, 123] on input "search" at bounding box center [444, 121] width 70 height 9
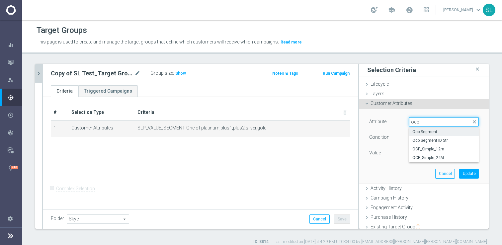
type input "ocp"
click at [434, 133] on span "Ocp Segment" at bounding box center [443, 131] width 63 height 5
type input "Ocp Segment"
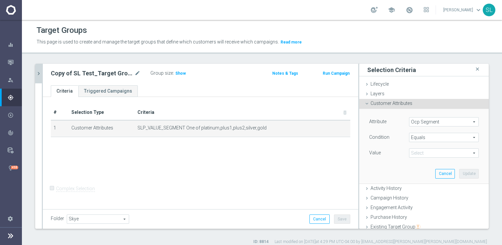
click at [424, 137] on span "Equals" at bounding box center [443, 137] width 69 height 9
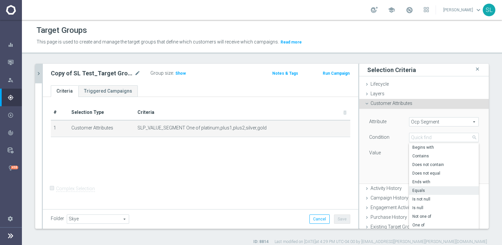
scroll to position [80, 0]
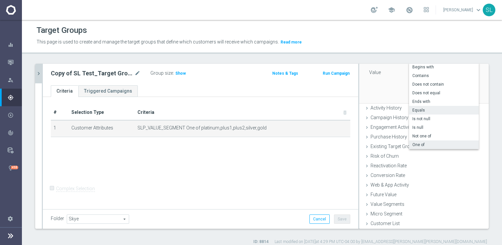
click at [429, 141] on label "One of" at bounding box center [444, 144] width 70 height 9
type input "One of"
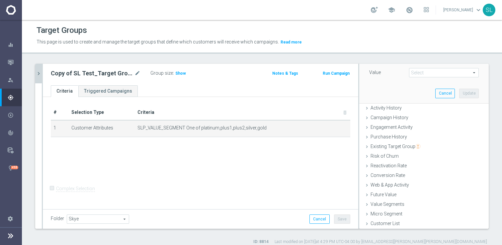
click at [419, 73] on span at bounding box center [443, 72] width 69 height 9
click at [418, 91] on label "DOTCOM" at bounding box center [448, 91] width 60 height 9
click at [414, 91] on input "DOTCOM" at bounding box center [416, 91] width 4 height 4
checkbox input "true"
type input "DOTCOM"
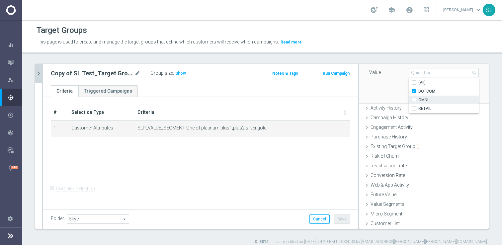
click at [414, 101] on input "OMNI" at bounding box center [416, 100] width 4 height 4
checkbox input "true"
type input "Selected 2 of 3"
click at [414, 107] on input "RETAIL" at bounding box center [416, 109] width 4 height 4
checkbox input "true"
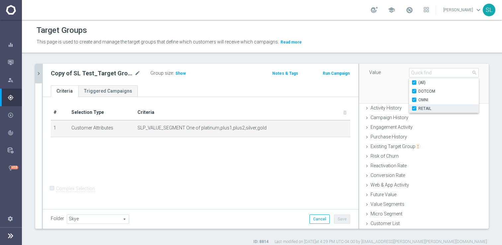
type input "Selected 3 of 3"
checkbox input "true"
click at [398, 75] on div "Value" at bounding box center [384, 73] width 40 height 11
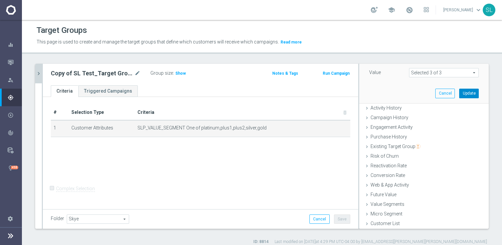
click at [468, 92] on button "Update" at bounding box center [469, 93] width 20 height 9
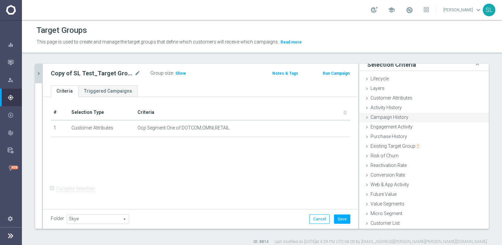
scroll to position [0, 0]
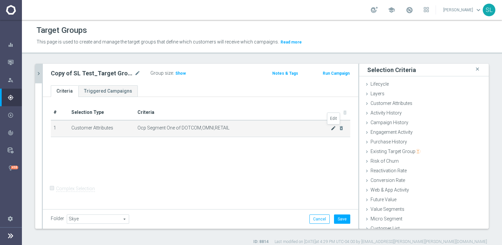
click at [333, 128] on icon "mode_edit" at bounding box center [333, 128] width 5 height 5
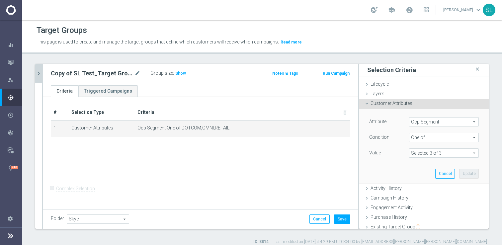
click at [463, 151] on span at bounding box center [443, 153] width 69 height 9
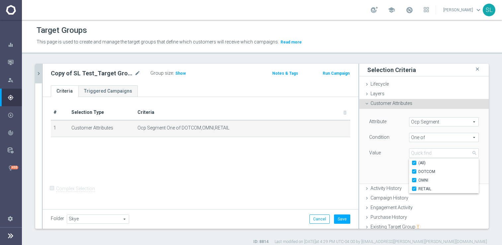
click at [494, 145] on div "sl te close more_vert Prioritize Customer Target Groups library_add create_new_…" at bounding box center [262, 154] width 480 height 181
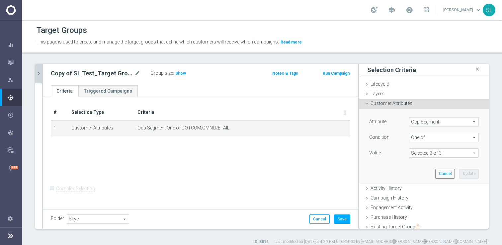
click at [385, 168] on div "Attribute Ocp Segment Ocp Segment arrow_drop_down search Condition One of One o…" at bounding box center [424, 146] width 120 height 74
click at [339, 221] on button "Save" at bounding box center [342, 218] width 16 height 9
click at [279, 165] on div "# Selection Type Criteria delete_forever 1 Customer Attributes Ocp Segment One …" at bounding box center [200, 152] width 315 height 111
click at [446, 170] on button "Cancel" at bounding box center [445, 173] width 20 height 9
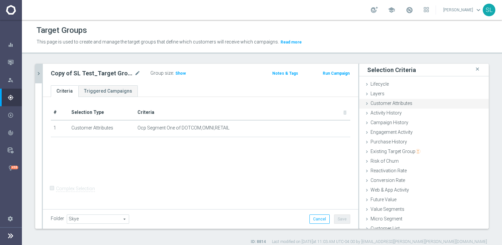
click at [407, 101] on span "Customer Attributes" at bounding box center [392, 103] width 42 height 5
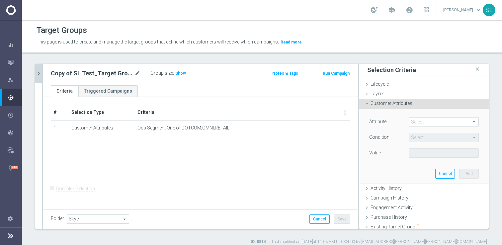
click at [428, 121] on span at bounding box center [443, 122] width 69 height 9
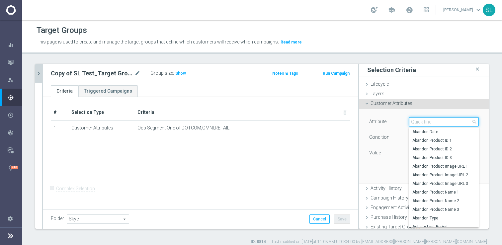
click at [428, 121] on input "search" at bounding box center [444, 121] width 70 height 9
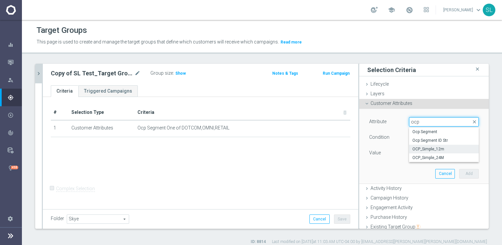
type input "ocp"
click at [439, 148] on span "OCP_Simple_12m" at bounding box center [443, 148] width 63 height 5
type input "OCP_Simple_12m"
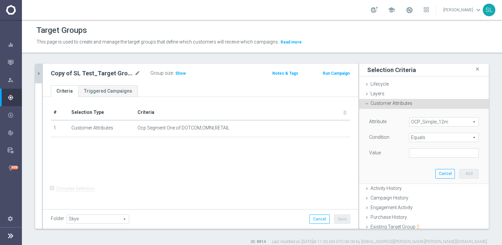
click at [434, 139] on span "Equals" at bounding box center [443, 137] width 69 height 9
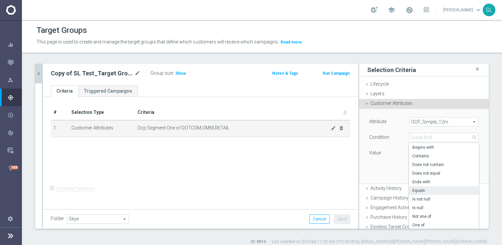
click at [235, 126] on span "Ocp Segment One of DOTCOM,OMNI,RETAIL" at bounding box center [234, 128] width 194 height 6
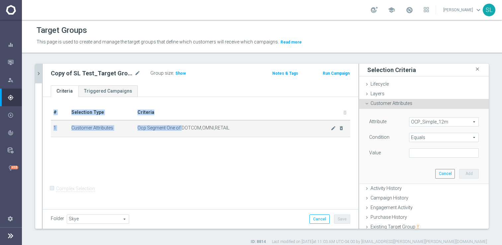
drag, startPoint x: 235, startPoint y: 126, endPoint x: 183, endPoint y: 128, distance: 52.2
click at [183, 128] on span "Ocp Segment One of DOTCOM,OMNI,RETAIL" at bounding box center [234, 128] width 194 height 6
copy table "# Selection Type Criteria delete_forever 1 Customer Attributes Ocp Segment One …"
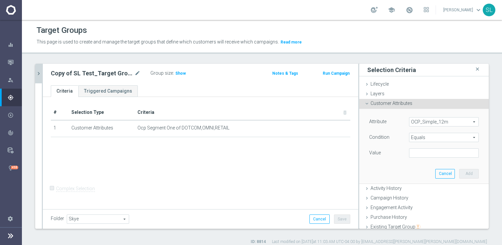
click at [432, 137] on span "Equals" at bounding box center [443, 137] width 69 height 9
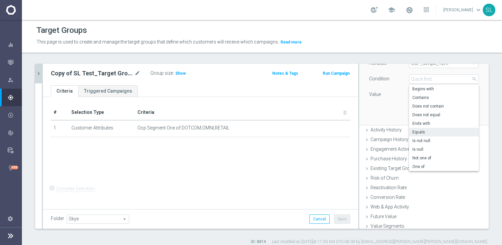
scroll to position [64, 0]
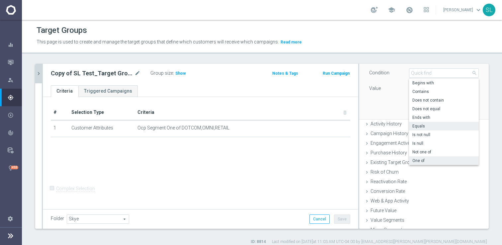
click at [426, 162] on span "One of" at bounding box center [443, 160] width 63 height 5
type input "One of"
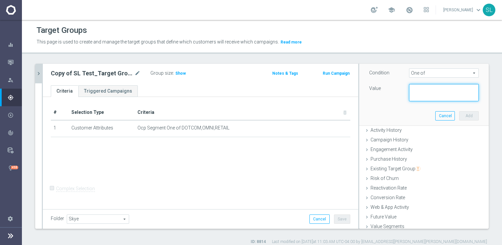
click at [421, 91] on textarea at bounding box center [444, 92] width 70 height 17
paste textarea "DOTCOM,OMNI,RETAIL"
type textarea "DOTCOM,OMNI,RETAIL"
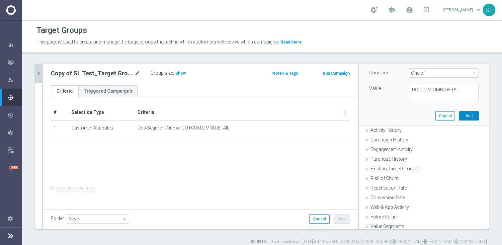
click at [468, 116] on button "Add" at bounding box center [469, 115] width 20 height 9
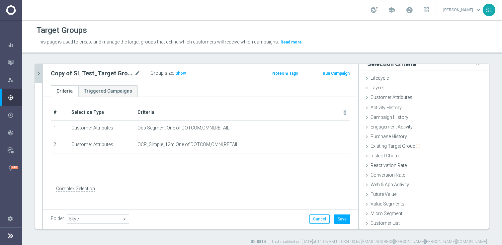
scroll to position [5, 0]
click at [346, 219] on button "Save" at bounding box center [342, 218] width 16 height 9
click at [180, 73] on span "Show" at bounding box center [180, 73] width 11 height 5
click at [63, 192] on label "Complex Selection" at bounding box center [75, 189] width 39 height 6
click at [55, 194] on input "Complex Selection" at bounding box center [53, 189] width 4 height 9
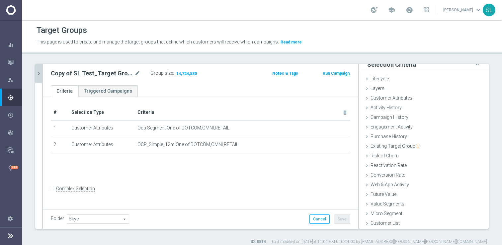
checkbox input "true"
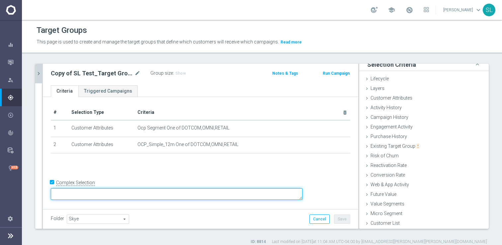
click at [115, 193] on textarea at bounding box center [177, 194] width 252 height 12
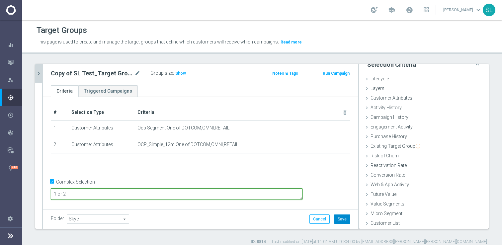
type textarea "1 or 2"
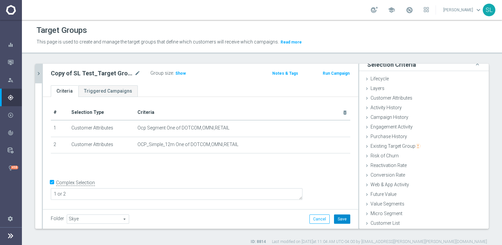
click at [342, 216] on button "Save" at bounding box center [342, 218] width 16 height 9
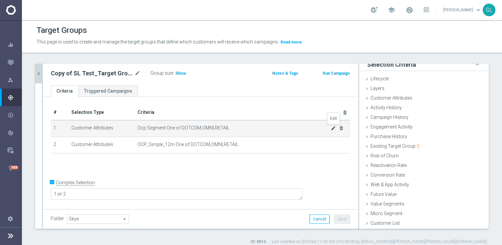
click at [332, 127] on icon "mode_edit" at bounding box center [333, 128] width 5 height 5
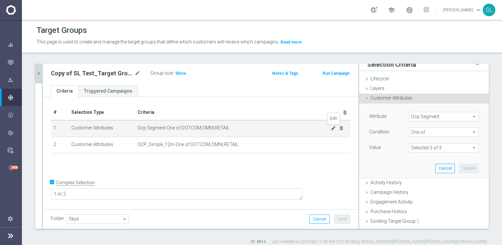
scroll to position [44, 0]
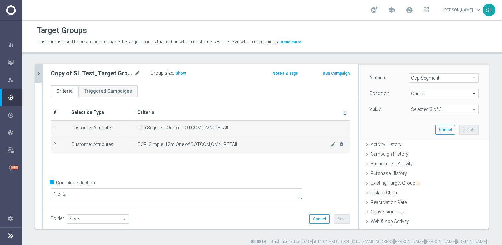
click at [317, 144] on span "OCP_Simple_12m One of DOTCOM,OMNI,RETAIL" at bounding box center [234, 145] width 194 height 6
click at [334, 144] on icon "mode_edit" at bounding box center [333, 144] width 5 height 5
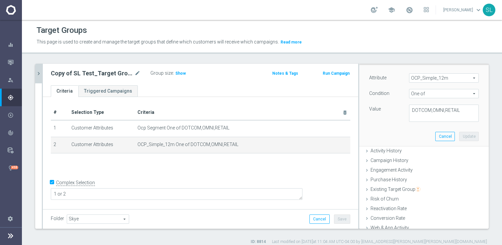
click at [448, 92] on span "One of" at bounding box center [443, 93] width 69 height 9
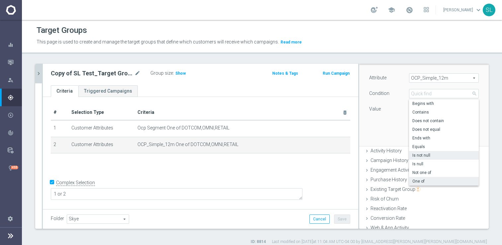
click at [410, 153] on label "Is not null" at bounding box center [444, 155] width 70 height 9
type input "Is not null"
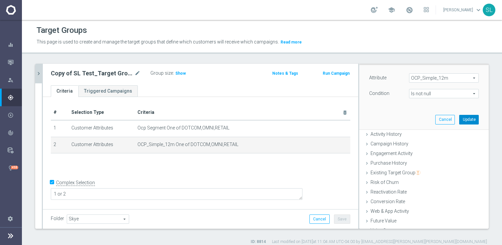
click at [471, 117] on button "Update" at bounding box center [469, 119] width 20 height 9
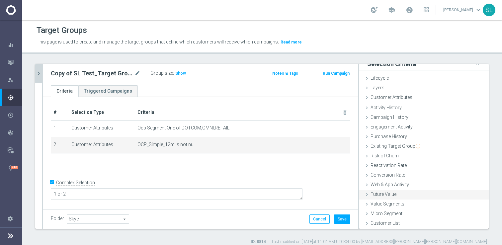
scroll to position [5, 0]
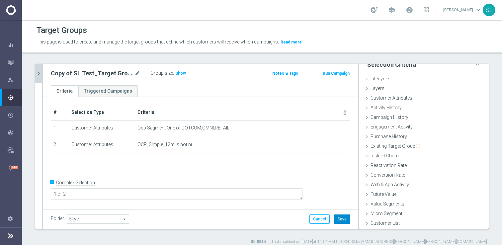
click at [345, 218] on button "Save" at bounding box center [342, 218] width 16 height 9
click at [179, 71] on h3 "Show" at bounding box center [181, 73] width 12 height 7
click at [185, 73] on span "58,522,794" at bounding box center [187, 74] width 22 height 6
click at [13, 63] on icon "button" at bounding box center [11, 62] width 6 height 6
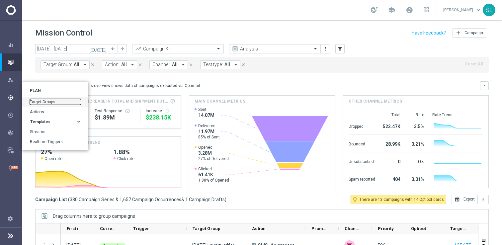
click at [47, 103] on link "Target Groups" at bounding box center [55, 102] width 51 height 6
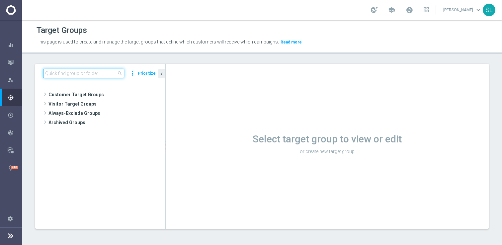
click at [97, 73] on input at bounding box center [83, 73] width 81 height 9
paste input "ER_DC_20240926_OS_CatPropensity"
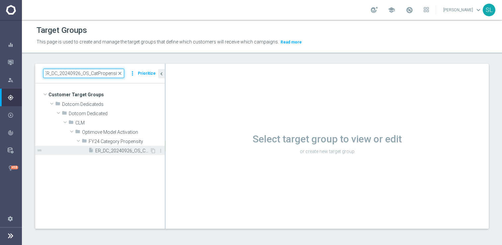
type input "ER_DC_20240926_OS_CatPropensity"
click at [127, 152] on span "ER_DC_20240926_OS_CatPropensity" at bounding box center [122, 151] width 54 height 6
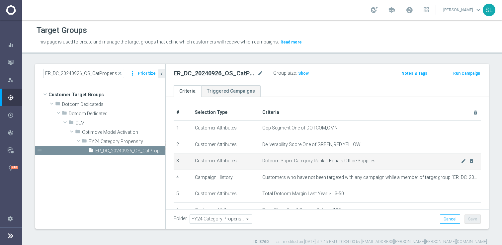
drag, startPoint x: 190, startPoint y: 162, endPoint x: 386, endPoint y: 161, distance: 196.2
click at [386, 161] on tr "3 Customer Attributes Dotcom Super Category Rank 1 Equals Office Supplies mode_…" at bounding box center [327, 161] width 307 height 17
click at [463, 163] on icon "mode_edit" at bounding box center [463, 160] width 5 height 5
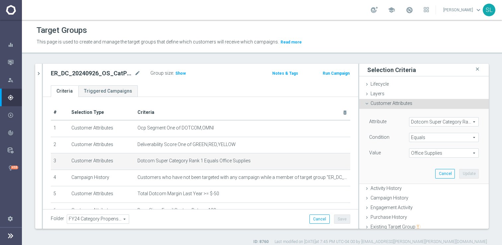
click at [434, 122] on span "Dotcom Super Category Rank 1" at bounding box center [443, 122] width 69 height 9
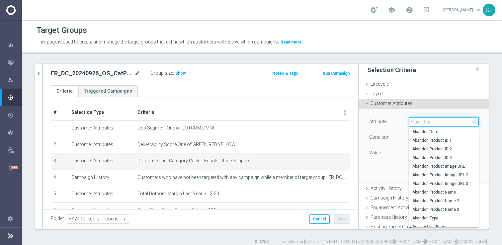
click at [434, 122] on input "search" at bounding box center [444, 121] width 70 height 9
type input "upcoming"
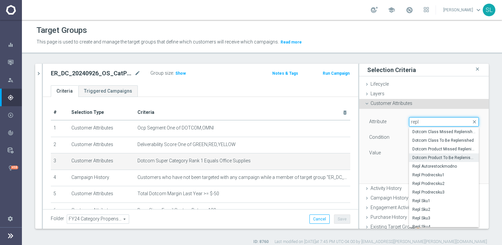
type input "repl"
click at [457, 158] on span "Dotcom Product To Be Replenished" at bounding box center [443, 157] width 63 height 5
type input "Dotcom Product To Be Replenished"
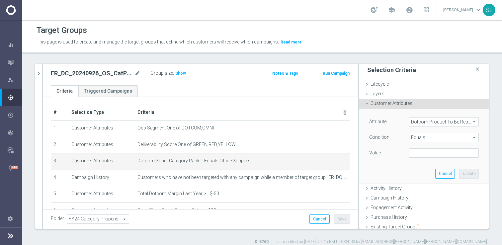
click at [448, 121] on span "Dotcom Product To Be Replenished" at bounding box center [443, 122] width 69 height 9
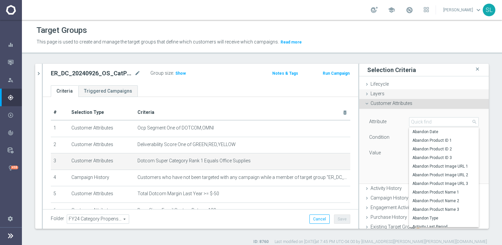
click at [450, 92] on div "Layers done" at bounding box center [423, 94] width 129 height 10
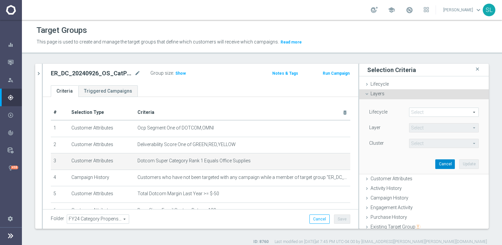
click at [439, 163] on button "Cancel" at bounding box center [445, 163] width 20 height 9
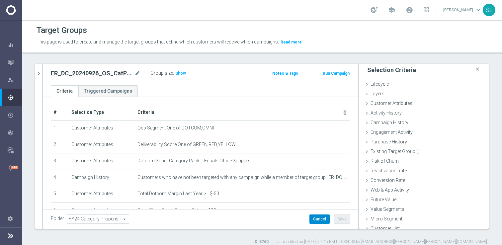
click at [317, 218] on button "Cancel" at bounding box center [319, 218] width 20 height 9
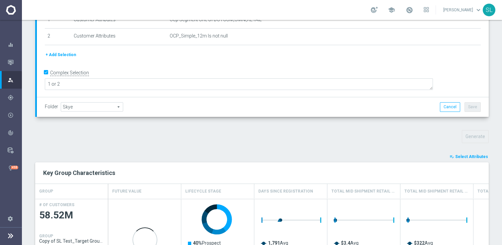
scroll to position [132, 0]
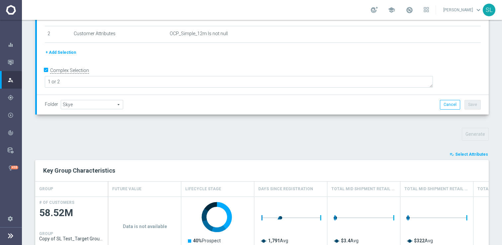
click at [473, 154] on span "Select Attributes" at bounding box center [471, 154] width 33 height 5
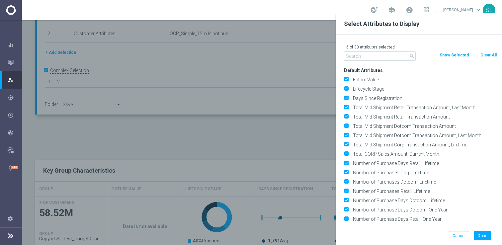
click at [487, 56] on button "Clear All" at bounding box center [489, 54] width 18 height 7
checkbox input "false"
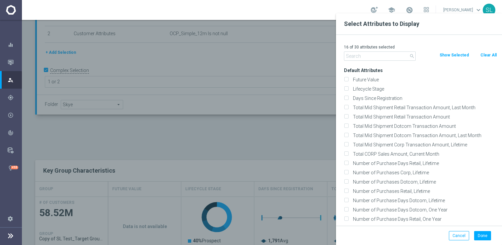
checkbox input "false"
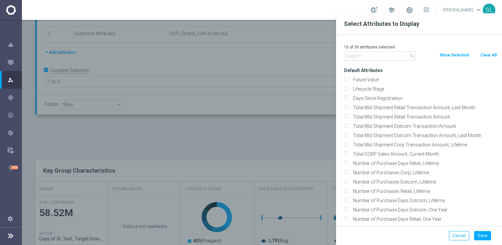
checkbox input "false"
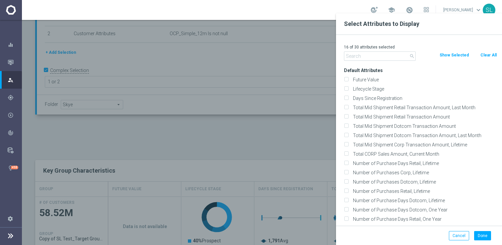
checkbox input "false"
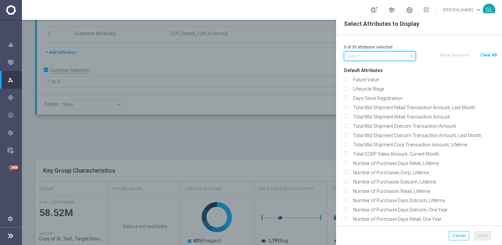
click at [372, 56] on input "text" at bounding box center [380, 55] width 72 height 9
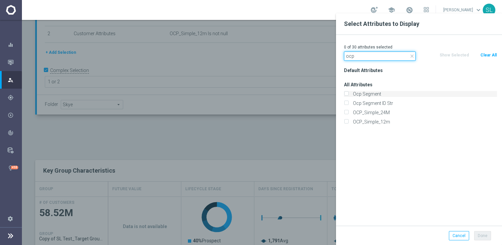
type input "ocp"
click at [367, 92] on label "Ocp Segment" at bounding box center [424, 94] width 146 height 6
click at [348, 93] on input "Ocp Segment" at bounding box center [346, 95] width 4 height 4
checkbox input "true"
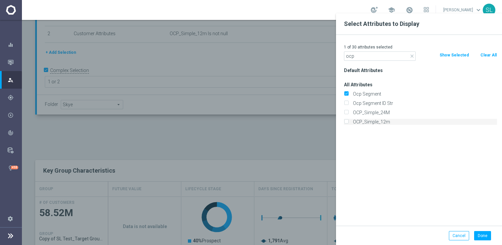
click at [366, 122] on label "OCP_Simple_12m" at bounding box center [424, 122] width 146 height 6
click at [348, 122] on input "OCP_Simple_12m" at bounding box center [346, 123] width 4 height 4
checkbox input "true"
click at [484, 235] on button "Done" at bounding box center [482, 235] width 17 height 9
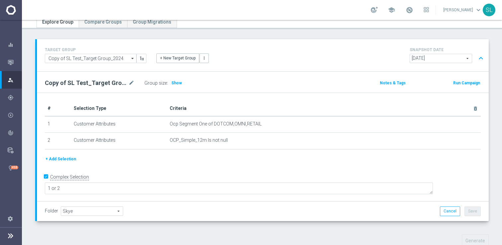
scroll to position [0, 0]
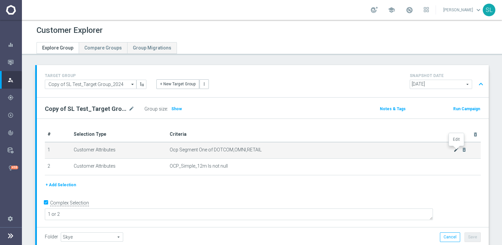
click at [456, 151] on icon "mode_edit" at bounding box center [456, 149] width 5 height 5
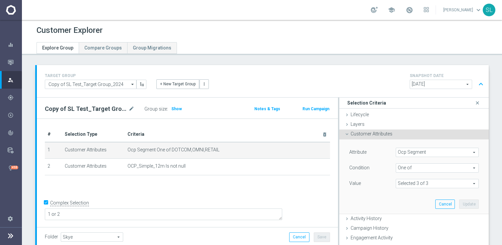
click at [415, 171] on span "One of" at bounding box center [437, 168] width 82 height 9
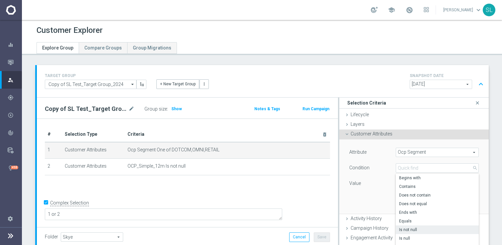
click at [420, 230] on span "Is not null" at bounding box center [437, 229] width 76 height 5
type input "Is not null"
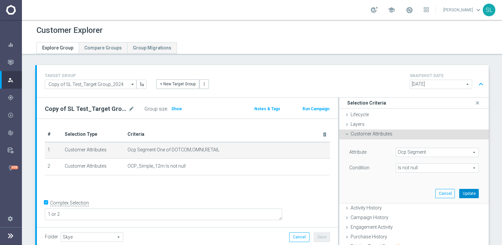
click at [473, 194] on button "Update" at bounding box center [469, 193] width 20 height 9
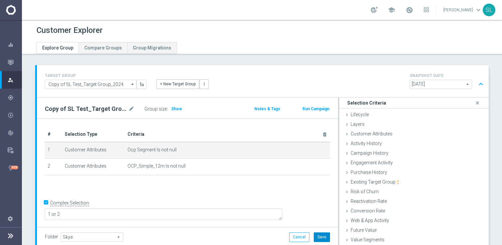
click at [321, 236] on button "Save" at bounding box center [322, 236] width 16 height 9
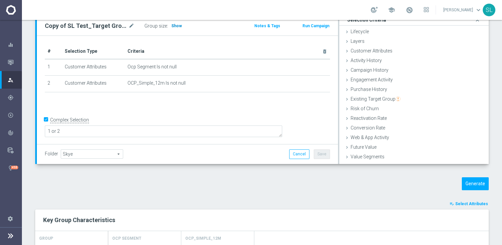
scroll to position [82, 0]
click at [177, 26] on span "Show" at bounding box center [176, 26] width 11 height 5
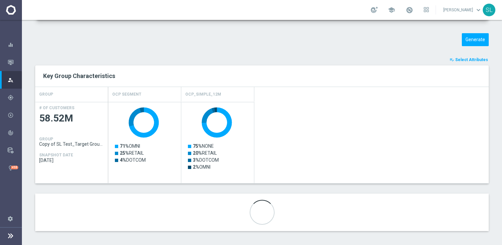
scroll to position [230, 0]
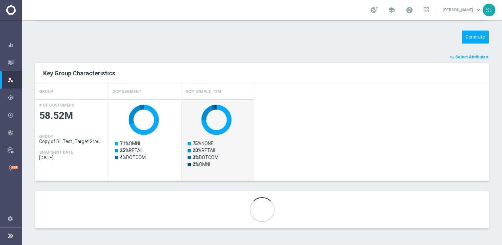
click at [245, 152] on rect "Press SPACE to select this row." at bounding box center [218, 143] width 66 height 85
click at [468, 56] on span "Select Attributes" at bounding box center [471, 57] width 33 height 5
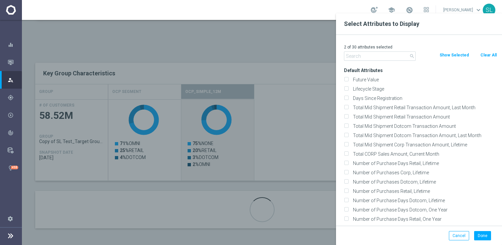
click at [384, 58] on input "text" at bounding box center [380, 55] width 72 height 9
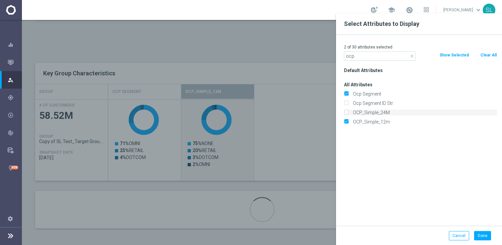
type input "ocp"
click at [381, 113] on label "OCP_Simple_24M" at bounding box center [424, 113] width 146 height 6
click at [348, 113] on input "OCP_Simple_24M" at bounding box center [346, 113] width 4 height 4
checkbox input "true"
click at [485, 235] on button "Done" at bounding box center [482, 235] width 17 height 9
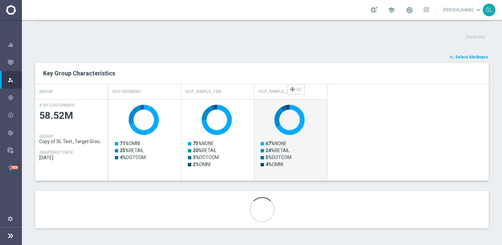
drag, startPoint x: 205, startPoint y: 89, endPoint x: 290, endPoint y: 87, distance: 85.0
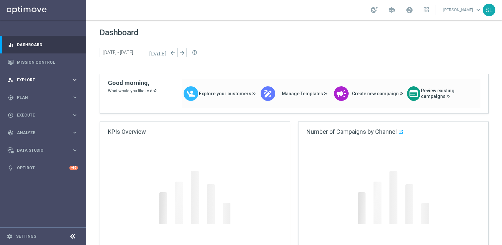
click at [35, 79] on span "Explore" at bounding box center [44, 80] width 55 height 4
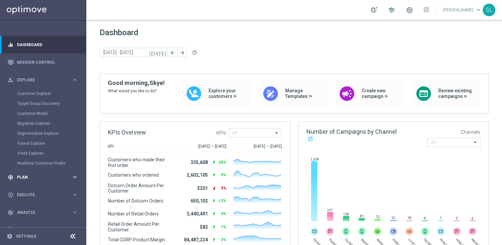
click at [25, 175] on span "Plan" at bounding box center [44, 177] width 55 height 4
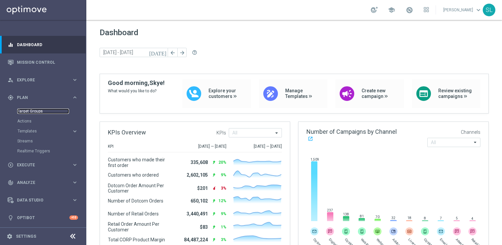
click at [35, 111] on link "Target Groups" at bounding box center [43, 111] width 52 height 5
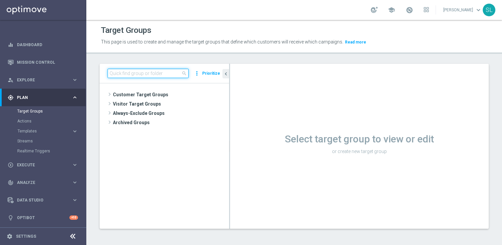
click at [143, 75] on input at bounding box center [148, 73] width 81 height 9
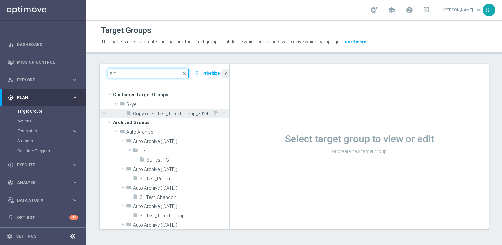
type input "sl t"
click at [156, 113] on span "Copy of SL Test_Target Group_2024" at bounding box center [173, 114] width 80 height 6
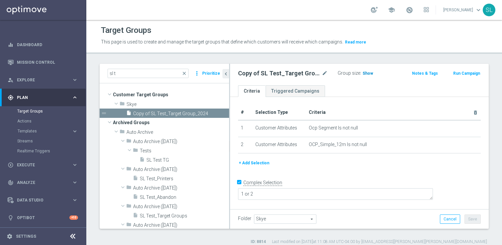
click at [370, 72] on span "Show" at bounding box center [368, 73] width 11 height 5
click at [370, 72] on span "58,522,794" at bounding box center [374, 74] width 22 height 6
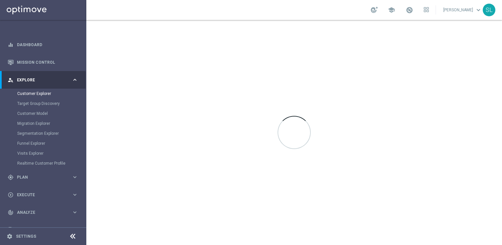
click at [74, 235] on icon at bounding box center [73, 236] width 8 height 8
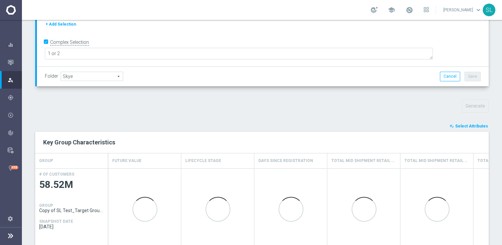
scroll to position [182, 0]
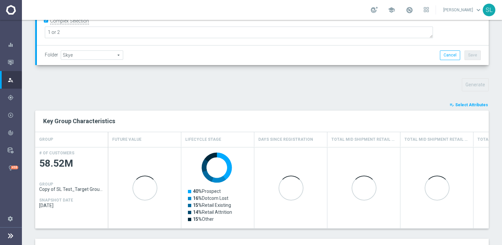
click at [473, 104] on span "Select Attributes" at bounding box center [471, 105] width 33 height 5
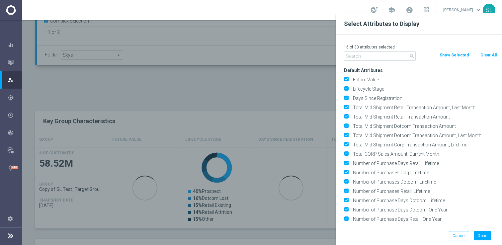
click at [488, 55] on button "Clear All" at bounding box center [489, 54] width 18 height 7
checkbox input "false"
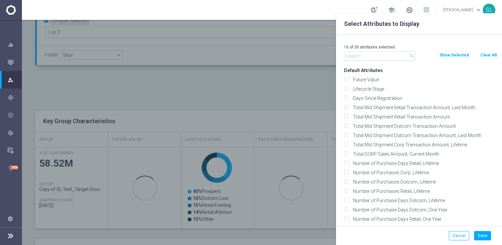
checkbox input "false"
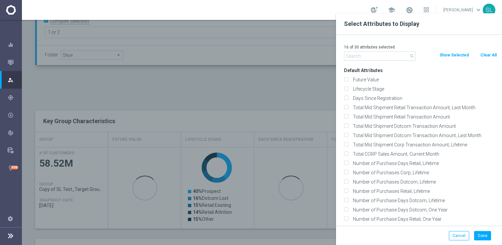
checkbox input "false"
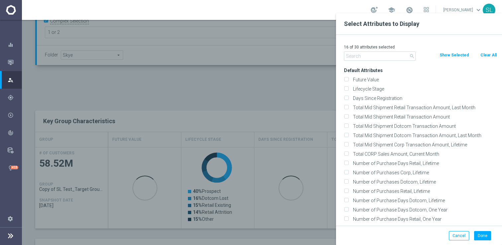
checkbox input "false"
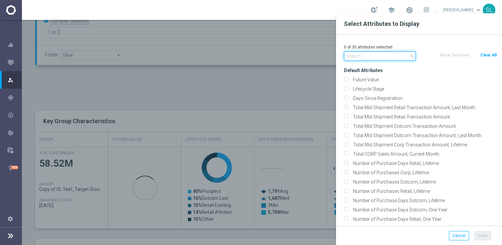
click at [362, 59] on input "text" at bounding box center [380, 55] width 72 height 9
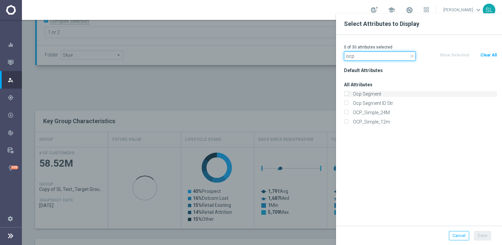
type input "ocp"
click at [370, 94] on label "Ocp Segment" at bounding box center [424, 94] width 146 height 6
click at [348, 94] on input "Ocp Segment" at bounding box center [346, 95] width 4 height 4
checkbox input "true"
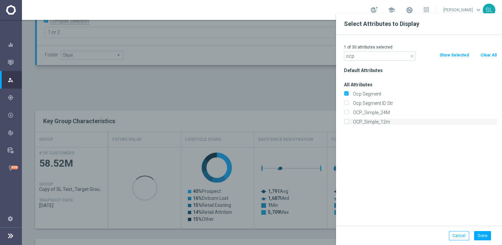
click at [368, 122] on label "OCP_Simple_12m" at bounding box center [424, 122] width 146 height 6
click at [348, 122] on input "OCP_Simple_12m" at bounding box center [346, 123] width 4 height 4
checkbox input "true"
click at [373, 57] on input "ocp" at bounding box center [380, 55] width 72 height 9
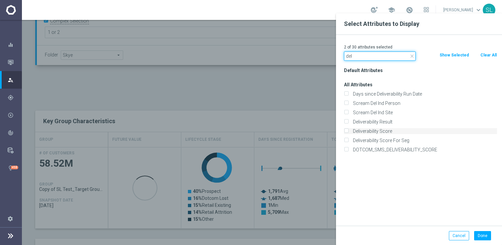
type input "del"
click at [388, 130] on label "Deliverability Score" at bounding box center [424, 131] width 146 height 6
click at [348, 130] on input "Deliverability Score" at bounding box center [346, 132] width 4 height 4
checkbox input "true"
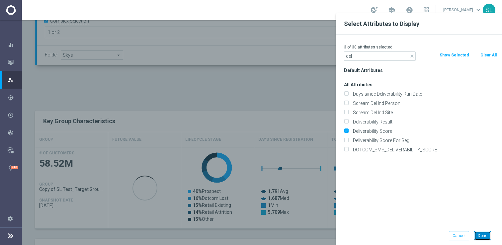
click at [482, 236] on button "Done" at bounding box center [482, 235] width 17 height 9
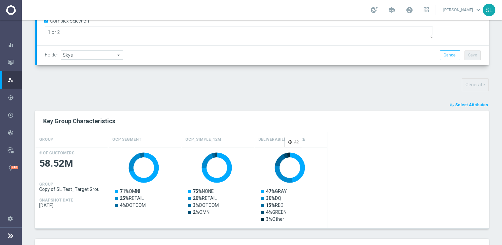
drag, startPoint x: 214, startPoint y: 139, endPoint x: 288, endPoint y: 139, distance: 73.7
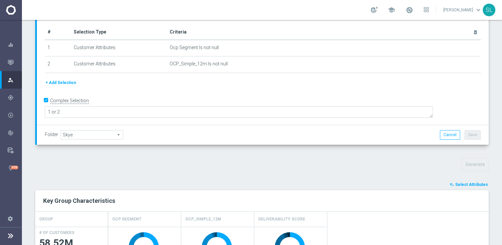
scroll to position [103, 0]
click at [47, 106] on input "Complex Selection" at bounding box center [47, 100] width 4 height 9
checkbox input "false"
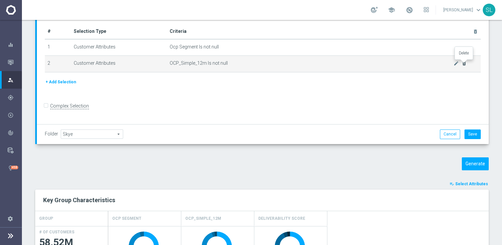
click at [464, 64] on icon "delete_forever" at bounding box center [464, 63] width 5 height 5
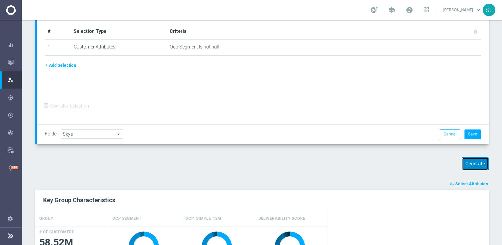
click at [479, 164] on button "Generate" at bounding box center [475, 163] width 27 height 13
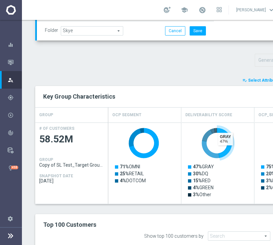
scroll to position [0, 46]
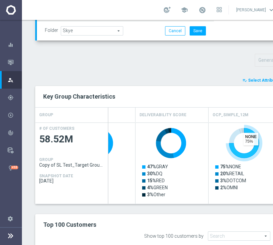
click at [251, 153] on icon "Press SPACE to select this row." at bounding box center [244, 143] width 30 height 30
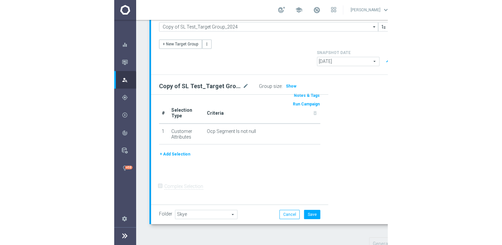
scroll to position [0, 0]
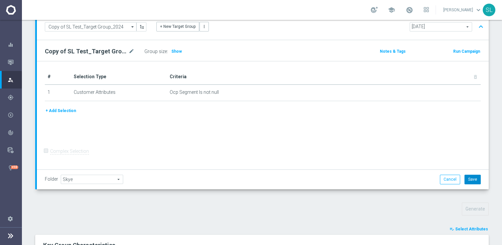
click at [470, 182] on button "Save" at bounding box center [473, 179] width 16 height 9
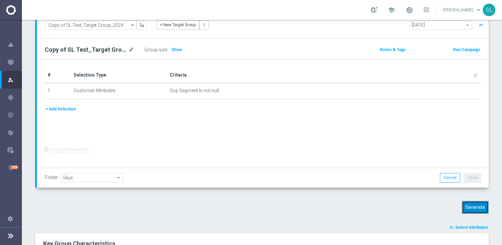
click at [483, 207] on button "Generate" at bounding box center [475, 207] width 27 height 13
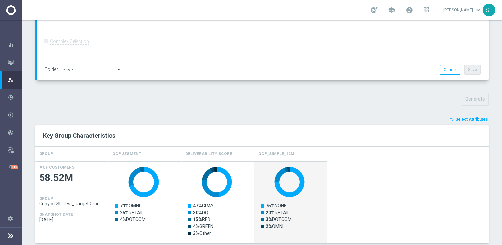
scroll to position [176, 0]
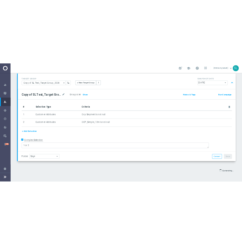
scroll to position [44, 0]
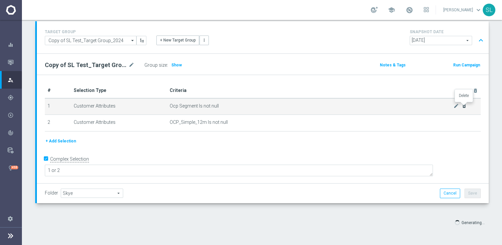
click at [463, 107] on icon "delete_forever" at bounding box center [464, 105] width 5 height 5
checkbox input "false"
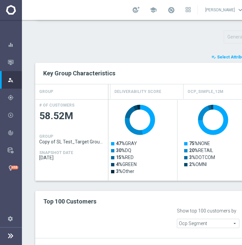
scroll to position [0, 0]
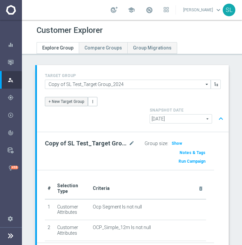
click at [69, 106] on button "+ New Target Group" at bounding box center [66, 101] width 43 height 9
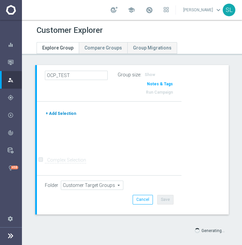
type input "OCP_TEST"
click at [55, 113] on button "+ Add Selection" at bounding box center [61, 113] width 32 height 7
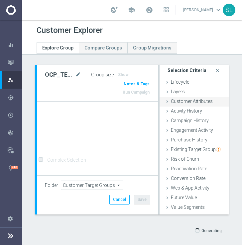
click at [189, 102] on span "Customer Attributes" at bounding box center [192, 101] width 42 height 5
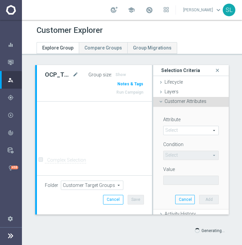
click at [180, 128] on span at bounding box center [190, 130] width 55 height 9
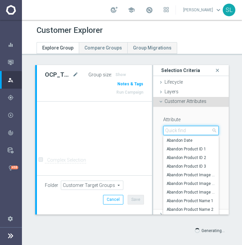
click at [180, 128] on input "search" at bounding box center [190, 130] width 55 height 9
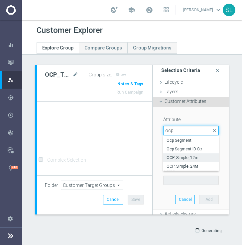
type input "ocp"
click at [190, 157] on span "OCP_Simple_12m" at bounding box center [190, 157] width 49 height 5
type input "OCP_Simple_12m"
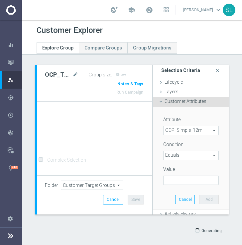
click at [184, 154] on span "Equals" at bounding box center [190, 155] width 55 height 9
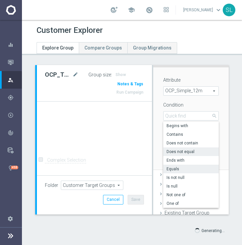
scroll to position [43, 0]
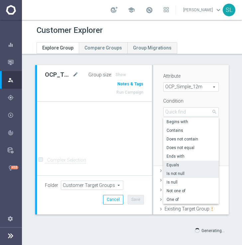
click at [181, 173] on span "Is not null" at bounding box center [190, 173] width 49 height 5
type input "Is not null"
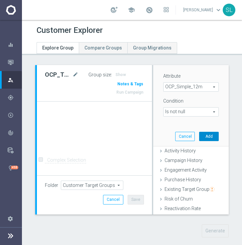
click at [214, 137] on button "Add" at bounding box center [209, 136] width 20 height 9
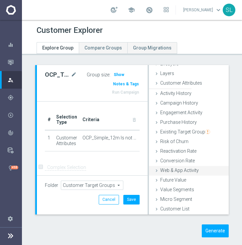
scroll to position [18, 0]
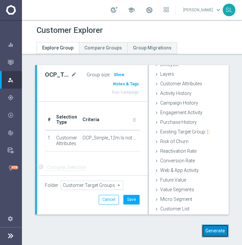
click at [220, 229] on button "Generate" at bounding box center [215, 230] width 27 height 13
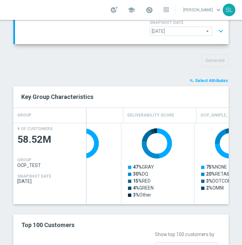
scroll to position [0, 51]
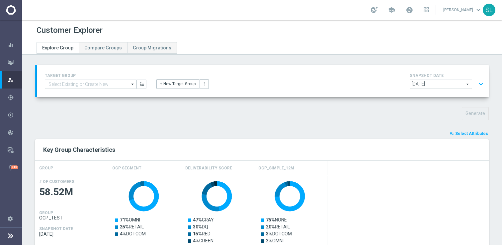
click at [241, 83] on button "expand_more" at bounding box center [481, 84] width 10 height 13
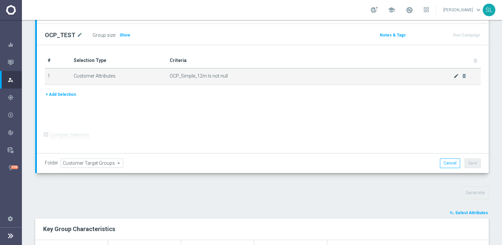
click at [241, 76] on icon "mode_edit" at bounding box center [456, 75] width 5 height 5
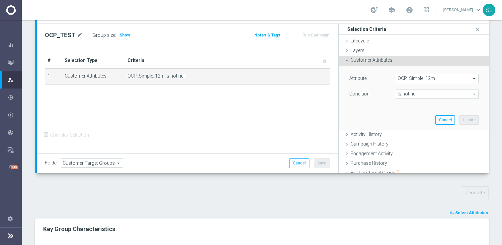
click at [241, 91] on span "Is not null" at bounding box center [437, 94] width 82 height 9
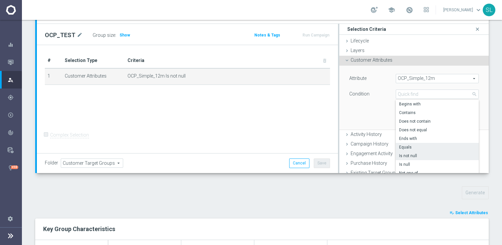
click at [241, 145] on span "Equals" at bounding box center [437, 147] width 76 height 5
type input "Equals"
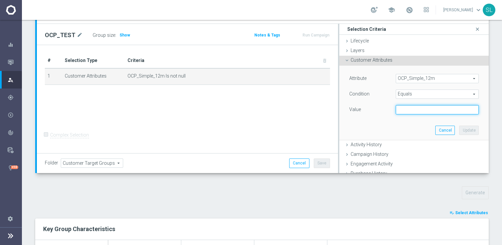
click at [241, 111] on input "text" at bounding box center [437, 109] width 83 height 9
type input "NONE"
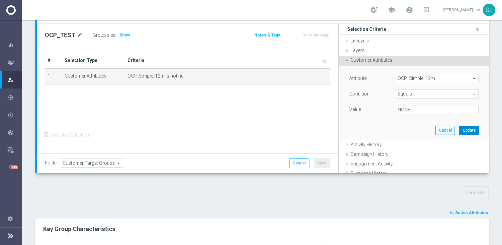
click at [241, 132] on button "Update" at bounding box center [469, 130] width 20 height 9
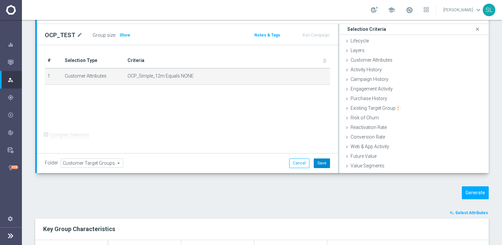
click at [241, 167] on button "Save" at bounding box center [322, 163] width 16 height 9
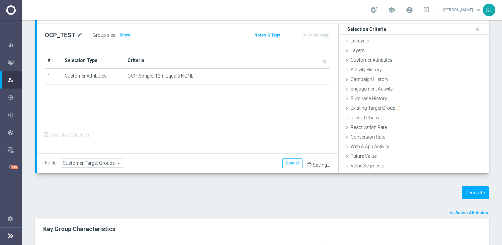
type input "OCP_TEST"
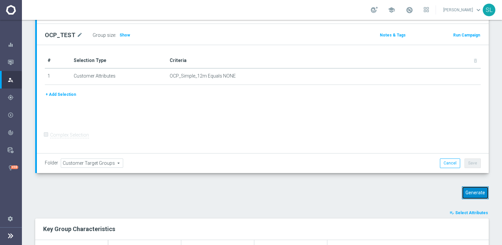
click at [241, 195] on button "Generate" at bounding box center [475, 193] width 27 height 13
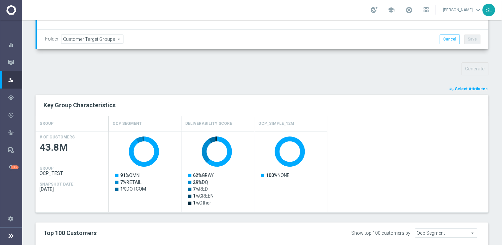
scroll to position [197, 0]
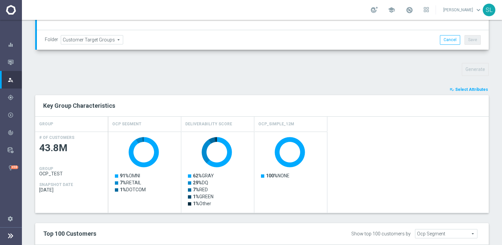
click at [241, 88] on span "Select Attributes" at bounding box center [471, 89] width 33 height 5
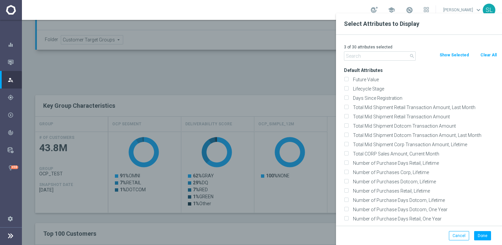
click at [241, 57] on input "text" at bounding box center [380, 55] width 72 height 9
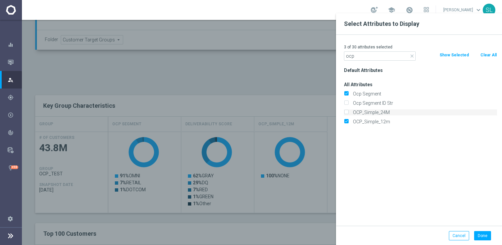
type input "ocp"
click at [241, 114] on label "OCP_Simple_24M" at bounding box center [424, 113] width 146 height 6
click at [241, 114] on input "OCP_Simple_24M" at bounding box center [346, 113] width 4 height 4
checkbox input "true"
click at [241, 236] on button "Done" at bounding box center [482, 235] width 17 height 9
